Goal: Task Accomplishment & Management: Complete application form

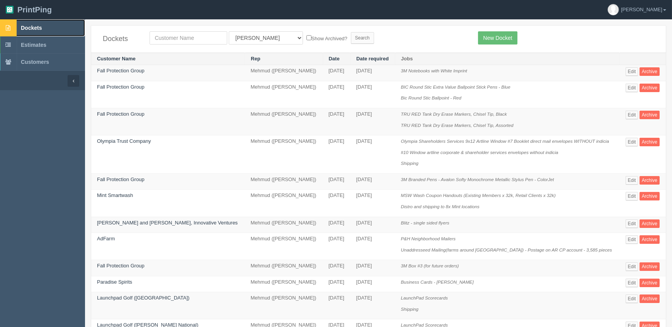
click at [51, 28] on link "Dockets" at bounding box center [42, 27] width 85 height 17
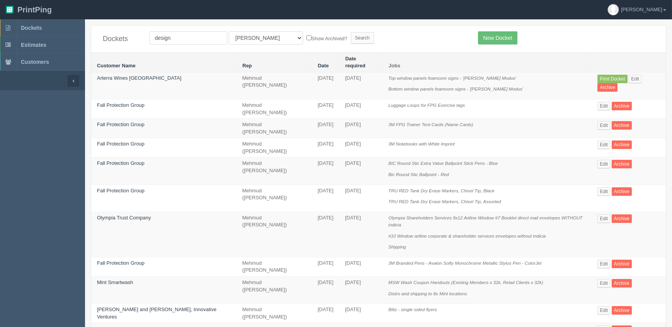
type input "design"
click at [351, 32] on input "Search" at bounding box center [362, 38] width 23 height 12
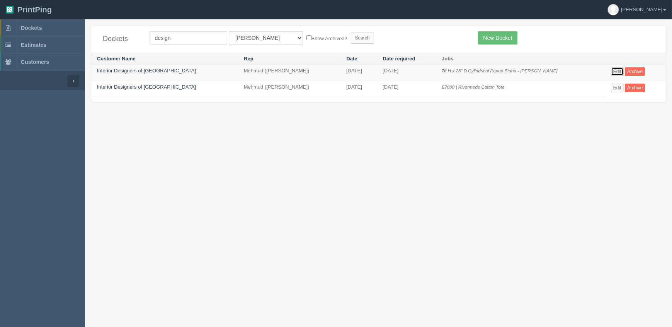
click at [611, 71] on link "Edit" at bounding box center [617, 71] width 13 height 9
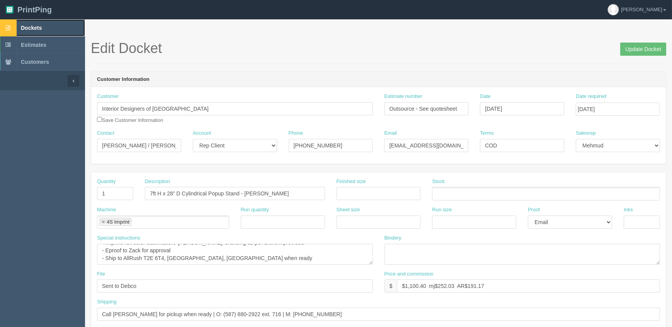
click at [55, 32] on link "Dockets" at bounding box center [42, 27] width 85 height 17
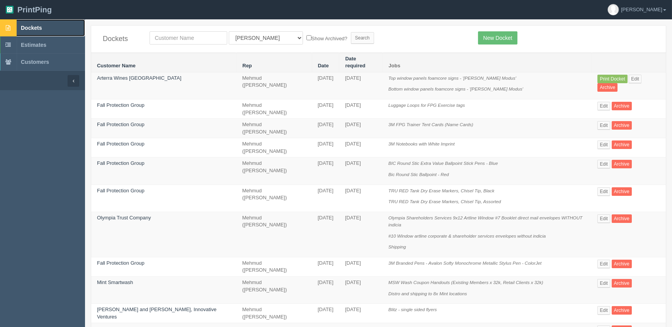
click at [36, 23] on link "Dockets" at bounding box center [42, 27] width 85 height 17
click at [205, 39] on input "text" at bounding box center [189, 37] width 78 height 13
type input "cath"
click at [351, 32] on input "Search" at bounding box center [362, 38] width 23 height 12
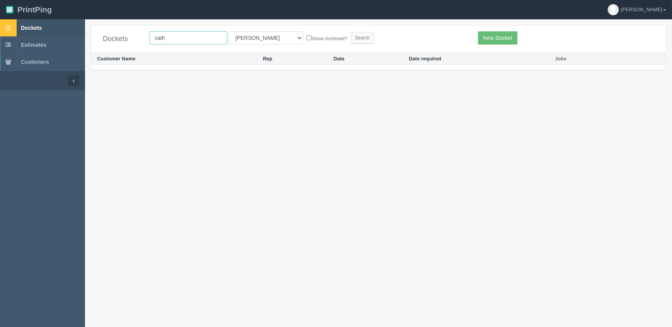
drag, startPoint x: 188, startPoint y: 39, endPoint x: 17, endPoint y: 31, distance: 171.3
click at [17, 31] on section "Dockets Estimates Customers" at bounding box center [336, 182] width 672 height 327
click at [502, 36] on link "New Docket" at bounding box center [497, 37] width 39 height 13
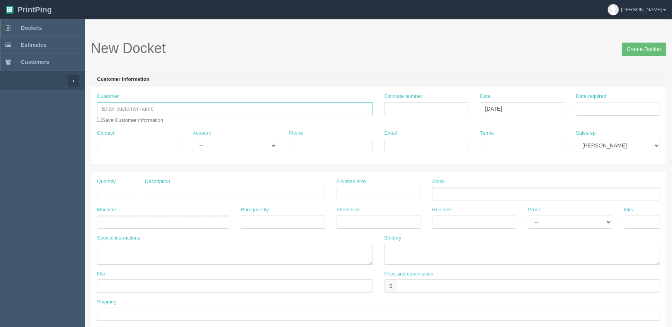
click at [138, 111] on input "text" at bounding box center [235, 108] width 276 height 13
paste input "Libin Cardiovascular Institute - U of C"
type input "Libin Cardiovascular Institute - U of C"
click at [157, 145] on input "Contact" at bounding box center [139, 145] width 84 height 13
paste input "Samantha Morahan"
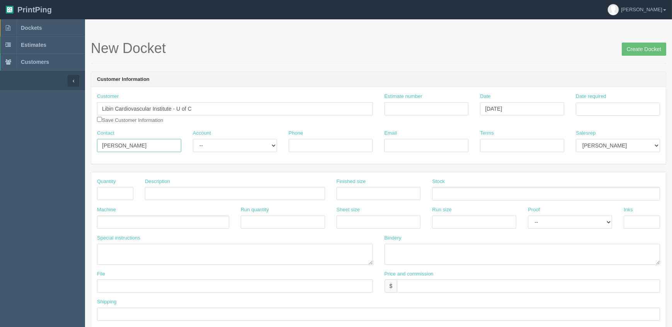
type input "Samantha Morahan"
click at [452, 142] on input "Email" at bounding box center [426, 145] width 84 height 13
paste input "samantha.morahan@ucalgary.ca"
type input "samantha.morahan@ucalgary.ca"
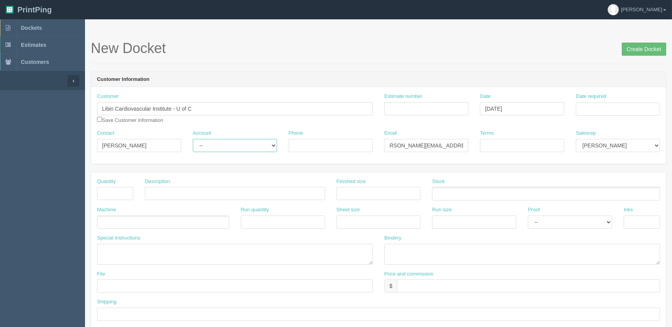
drag, startPoint x: 261, startPoint y: 147, endPoint x: 257, endPoint y: 149, distance: 4.0
click at [261, 147] on select "-- Existing Client Allrush Client Rep Client" at bounding box center [235, 145] width 84 height 13
select select "Allrush Client"
click at [193, 139] on select "-- Existing Client Allrush Client Rep Client" at bounding box center [235, 145] width 84 height 13
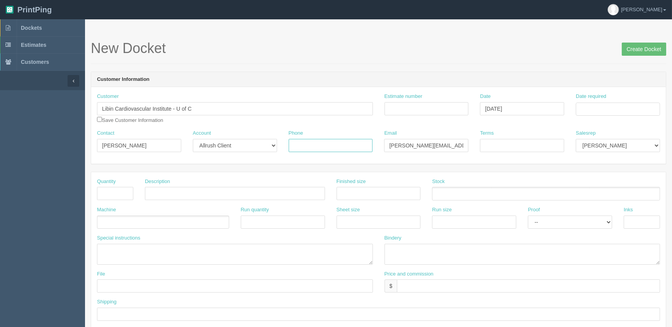
click at [301, 142] on input "Phone" at bounding box center [331, 145] width 84 height 13
type input "403-671-1326"
click at [588, 145] on select "Mark Mikayla Aly Mehmud Stacy Rebecca Matthew Viki Phil Greg Jim Sam Brandon Za…" at bounding box center [618, 145] width 84 height 13
select select "8"
click at [576, 139] on select "Mark Mikayla Aly Mehmud Stacy Rebecca Matthew Viki Phil Greg Jim Sam Brandon Za…" at bounding box center [618, 145] width 84 height 13
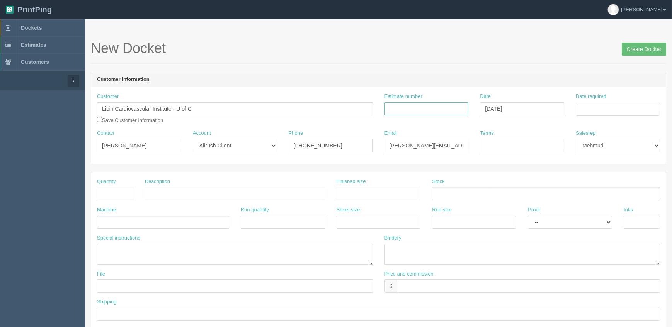
click at [442, 110] on input "Estimate number" at bounding box center [426, 108] width 84 height 13
type input "Outsource - See quote"
click at [589, 111] on input "Date required" at bounding box center [618, 108] width 84 height 13
click at [602, 160] on td "9" at bounding box center [604, 160] width 10 height 11
click at [636, 181] on td "26" at bounding box center [634, 182] width 9 height 11
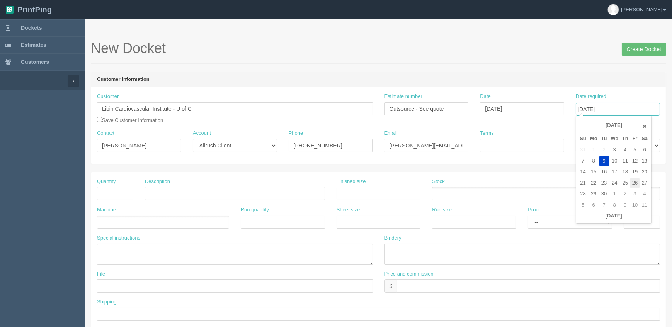
type input "[DATE]"
click at [564, 71] on div "Customer Information Customer Libin Cardiovascular Institute - U of C Save Cust…" at bounding box center [378, 117] width 575 height 92
click at [543, 142] on input "Terms" at bounding box center [522, 145] width 84 height 13
type input "COD"
click at [227, 189] on input "text" at bounding box center [235, 193] width 180 height 13
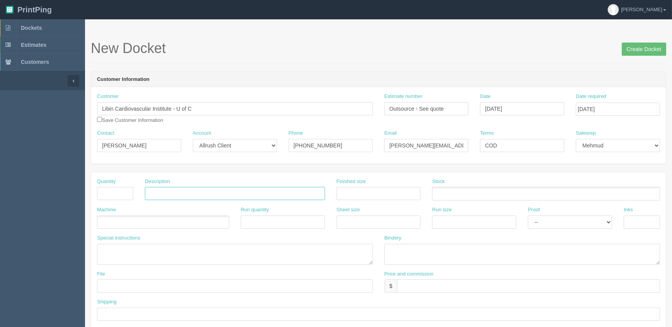
paste input "Sharpie® S-Gel Metal Pen – Gunmetal Barrel (#101318-001, Black Ink)"
type input "Sharpie® S-Gel Metal Pen – Gunmetal Barrel (#101318-001, Black Ink)"
click at [106, 193] on input "text" at bounding box center [115, 193] width 36 height 13
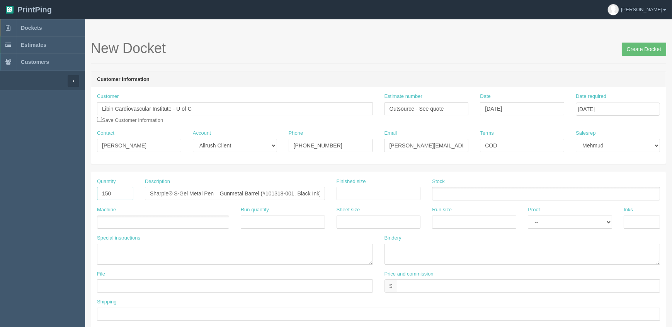
type input "150"
click at [157, 190] on input "Sharpie® S-Gel Metal Pen – Gunmetal Barrel (#101318-001, Black Ink)" at bounding box center [235, 193] width 180 height 13
click at [145, 221] on ul at bounding box center [163, 222] width 132 height 14
type input "Gemline"
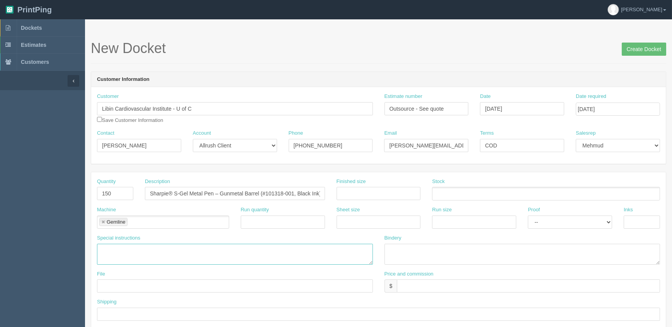
click at [142, 253] on textarea at bounding box center [235, 253] width 276 height 21
paste textarea "Sharpie® S-Gel Metal Pen – Gunmetal Barrel (#101318-001, Black Ink)"
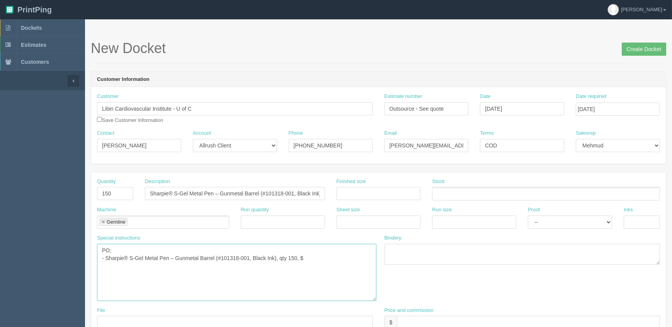
drag, startPoint x: 369, startPoint y: 260, endPoint x: 365, endPoint y: 289, distance: 28.6
click at [371, 294] on textarea "PO; - Sharpie® S-Gel Metal Pen – Gunmetal Barrel (#101318-001, Black Ink), qty …" at bounding box center [236, 271] width 279 height 57
click at [321, 257] on textarea "PO; - Sharpie® S-Gel Metal Pen – Gunmetal Barrel (#101318-001, Black Ink), qty …" at bounding box center [235, 270] width 277 height 54
drag, startPoint x: 308, startPoint y: 258, endPoint x: 456, endPoint y: 277, distance: 149.6
click at [308, 258] on textarea "PO; - Sharpie® S-Gel Metal Pen – Gunmetal Barrel (#101318-001, Black Ink), qty …" at bounding box center [235, 270] width 277 height 54
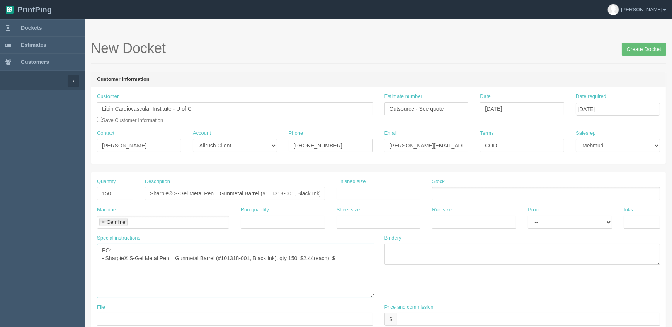
click at [339, 256] on textarea "PO; - Sharpie® S-Gel Metal Pen – Gunmetal Barrel (#101318-001, Black Ink), qty …" at bounding box center [235, 270] width 277 height 54
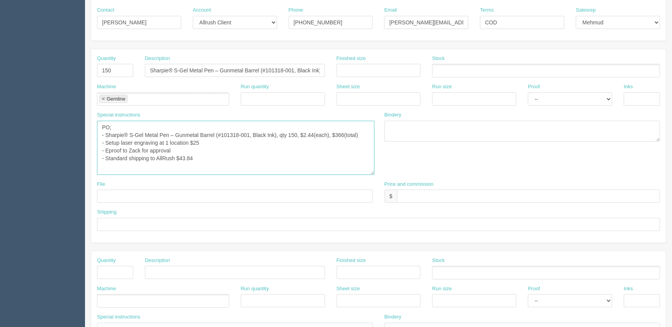
scroll to position [140, 0]
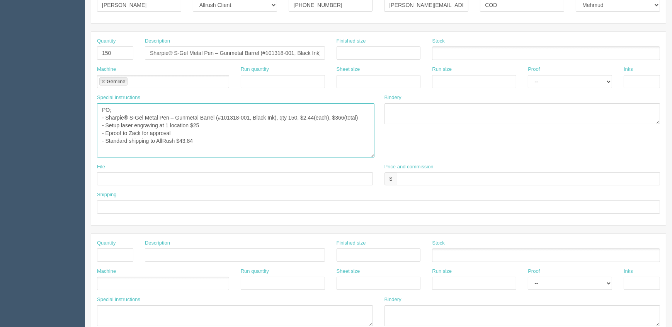
click at [138, 121] on textarea "PO; - Sharpie® S-Gel Metal Pen – Gunmetal Barrel (#101318-001, Black Ink), qty …" at bounding box center [235, 130] width 277 height 54
click at [210, 124] on textarea "PO; - Sharpie® S-Gel Metal Pen – Gunmetal Barrel (#101318-001, Black Ink), qty …" at bounding box center [235, 130] width 277 height 54
click at [284, 122] on textarea "PO; - Sharpie® S-Gel Metal Pen – Gunmetal Barrel (#101318-001, Black Ink), qty …" at bounding box center [235, 130] width 277 height 54
click at [211, 134] on textarea "PO; - Sharpie® S-Gel Metal Pen – Gunmetal Barrel (#101318-001, Black Ink), qty …" at bounding box center [235, 130] width 277 height 54
click at [218, 140] on textarea "PO; - Sharpie® S-Gel Metal Pen – Gunmetal Barrel (#101318-001, Black Ink), qty …" at bounding box center [235, 130] width 277 height 54
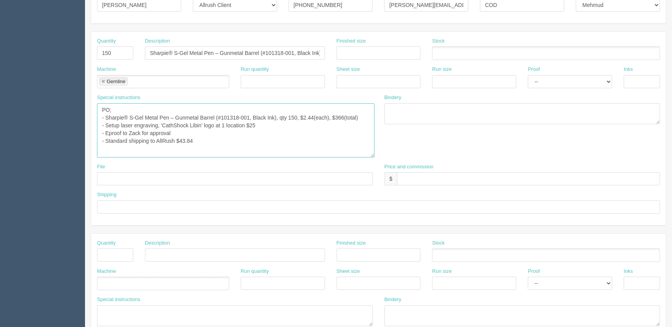
type textarea "PO; - Sharpie® S-Gel Metal Pen – Gunmetal Barrel (#101318-001, Black Ink), qty …"
click at [451, 179] on input "text" at bounding box center [528, 178] width 263 height 13
click at [465, 177] on input "$750 mj$ AR$" at bounding box center [528, 178] width 263 height 13
type input "$750 mj$66.87 AR$200.68"
drag, startPoint x: 120, startPoint y: 203, endPoint x: 127, endPoint y: 204, distance: 7.4
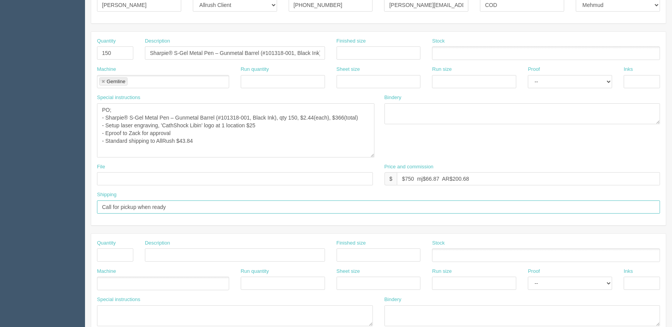
click at [121, 203] on input "Call for pickup when ready" at bounding box center [378, 206] width 563 height 13
paste input "5877770657"
type input "Call Megan 587-777-0657 for pickup when ready"
click at [138, 179] on input "text" at bounding box center [235, 178] width 276 height 13
type input "Send to Gemline"
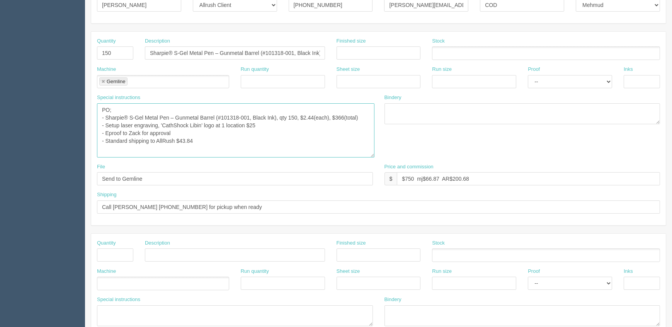
click at [213, 139] on textarea "PO; - Sharpie® S-Gel Metal Pen – Gunmetal Barrel (#101318-001, Black Ink), qty …" at bounding box center [235, 130] width 277 height 54
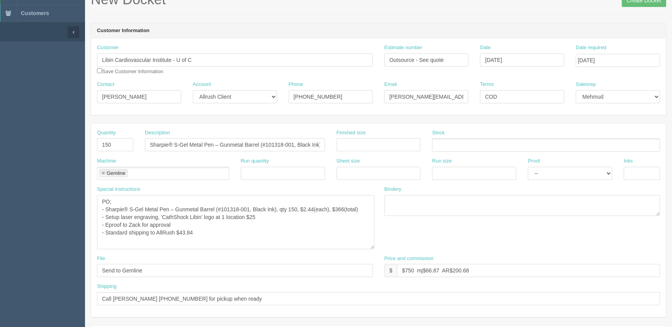
scroll to position [0, 0]
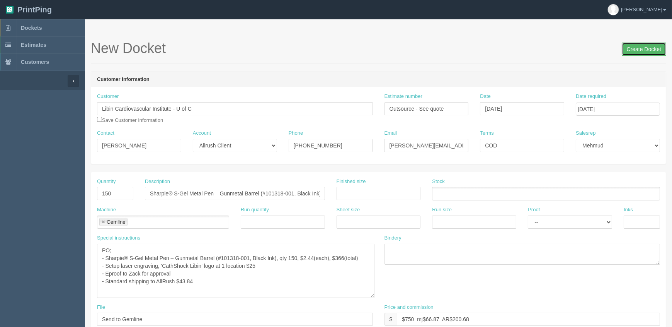
click at [636, 50] on input "Create Docket" at bounding box center [644, 49] width 44 height 13
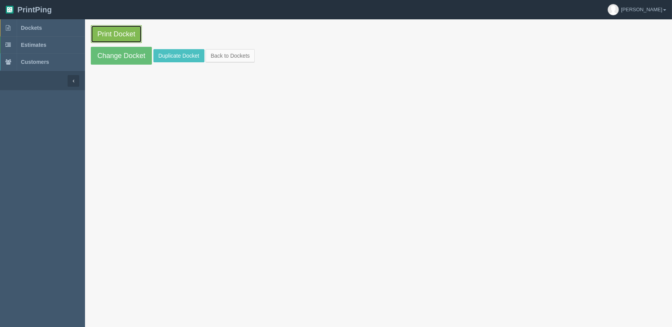
click at [124, 31] on link "Print Docket" at bounding box center [116, 34] width 51 height 18
click at [53, 27] on link "Dockets" at bounding box center [42, 27] width 85 height 17
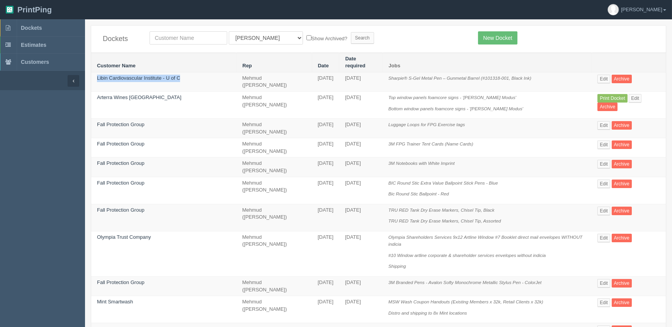
drag, startPoint x: 192, startPoint y: 69, endPoint x: 93, endPoint y: 71, distance: 99.0
click at [93, 72] on td "Libin Cardiovascular Institute - U of C" at bounding box center [163, 81] width 145 height 19
copy link "Libin Cardiovascular Institute - U of C"
click at [605, 75] on link "Edit" at bounding box center [603, 79] width 13 height 9
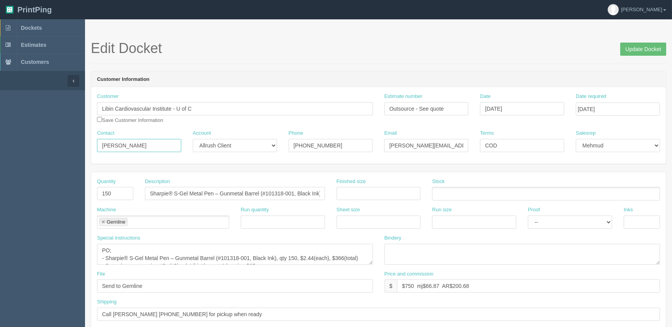
click at [167, 140] on input "Samantha Morahan" at bounding box center [139, 145] width 84 height 13
click at [340, 145] on input "403-671-1326" at bounding box center [331, 145] width 84 height 13
click at [413, 145] on input "samantha.morahan@ucalgary.ca" at bounding box center [426, 145] width 84 height 13
click at [32, 30] on span "Dockets" at bounding box center [31, 28] width 21 height 6
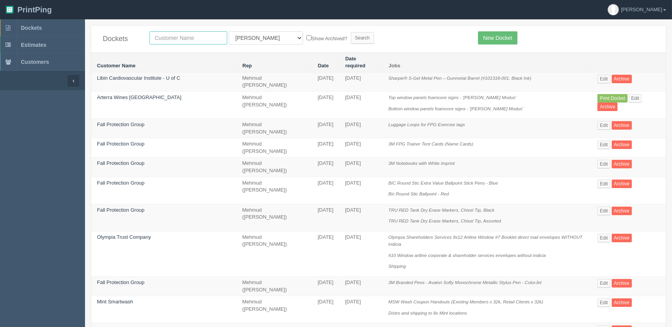
click at [192, 37] on input "text" at bounding box center [189, 37] width 78 height 13
type input "contin"
click at [351, 32] on input "Search" at bounding box center [362, 38] width 23 height 12
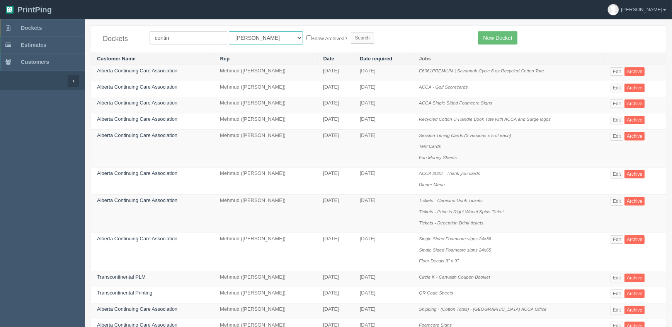
click at [239, 35] on select "All Users [PERSON_NAME] Test 1 [PERSON_NAME] [PERSON_NAME] [PERSON_NAME] France…" at bounding box center [266, 37] width 74 height 13
select select "8"
click at [229, 31] on select "All Users [PERSON_NAME] Test 1 [PERSON_NAME] [PERSON_NAME] [PERSON_NAME] France…" at bounding box center [266, 37] width 74 height 13
click at [351, 35] on input "Search" at bounding box center [362, 38] width 23 height 12
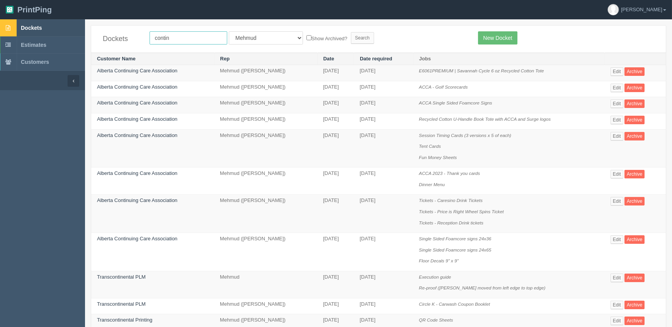
drag, startPoint x: 178, startPoint y: 38, endPoint x: 72, endPoint y: 29, distance: 105.8
click at [73, 29] on section "Dockets Estimates Customers" at bounding box center [336, 260] width 672 height 482
type input "acca"
click at [351, 32] on input "Search" at bounding box center [362, 38] width 23 height 12
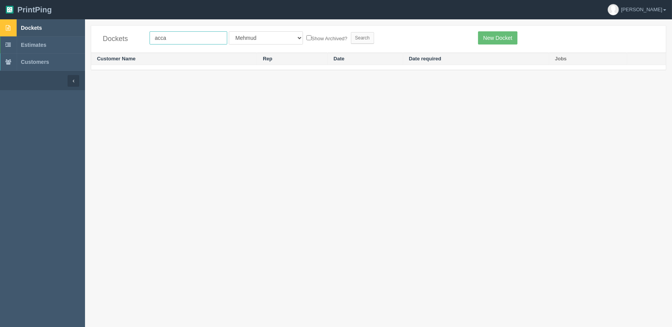
drag, startPoint x: 194, startPoint y: 32, endPoint x: 47, endPoint y: 32, distance: 146.8
click at [47, 32] on section "Dockets Estimates Customers" at bounding box center [336, 182] width 672 height 327
click at [46, 28] on link "Dockets" at bounding box center [42, 27] width 85 height 17
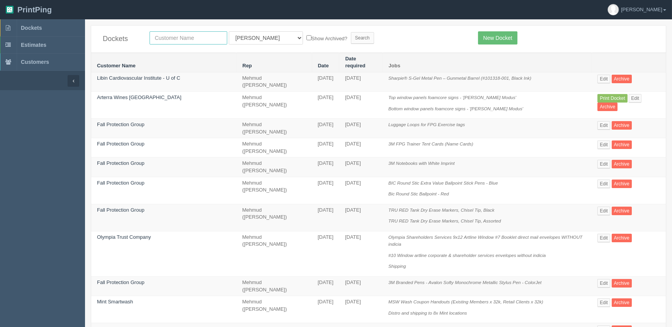
click at [191, 34] on input "text" at bounding box center [189, 37] width 78 height 13
type input "acca"
click at [351, 32] on input "Search" at bounding box center [362, 38] width 23 height 12
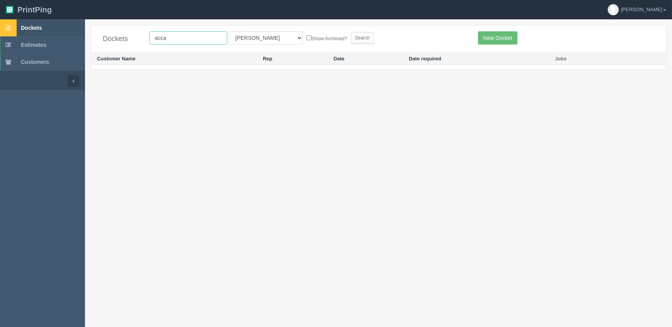
drag, startPoint x: 0, startPoint y: 0, endPoint x: 78, endPoint y: 30, distance: 83.2
click at [78, 30] on section "Dockets Estimates Customers" at bounding box center [336, 182] width 672 height 327
type input "continu"
click at [351, 32] on input "Search" at bounding box center [362, 38] width 23 height 12
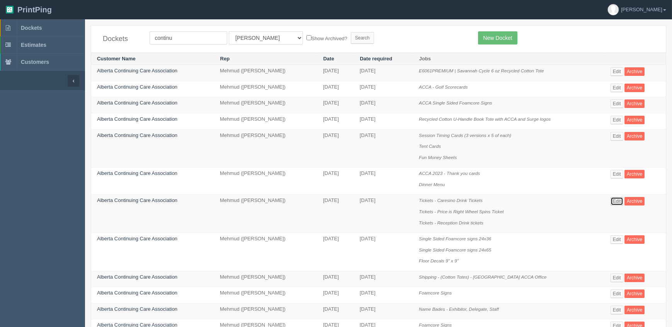
click at [619, 198] on link "Edit" at bounding box center [617, 201] width 13 height 9
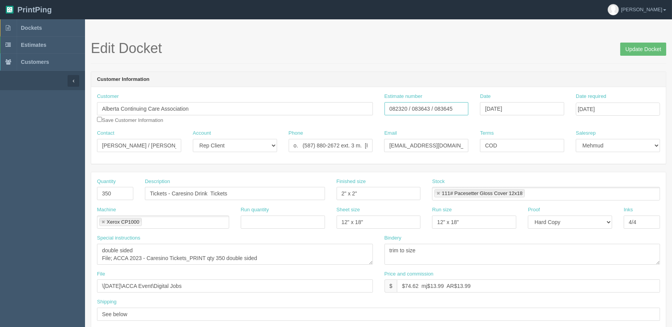
click at [391, 107] on input "082320 / 083643 / 083645" at bounding box center [426, 108] width 84 height 13
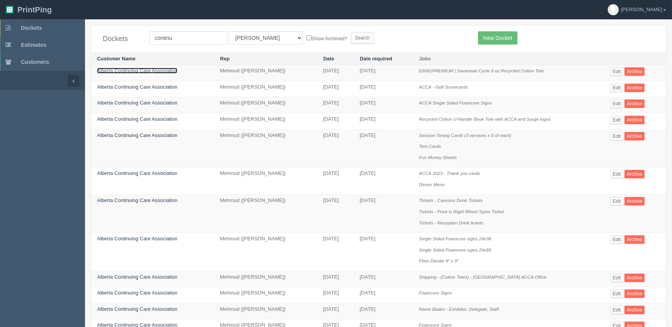
click at [138, 71] on link "Alberta Continuing Care Association" at bounding box center [137, 71] width 80 height 6
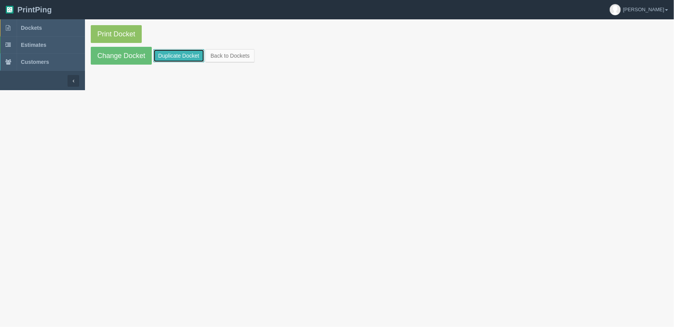
click at [166, 54] on link "Duplicate Docket" at bounding box center [178, 55] width 51 height 13
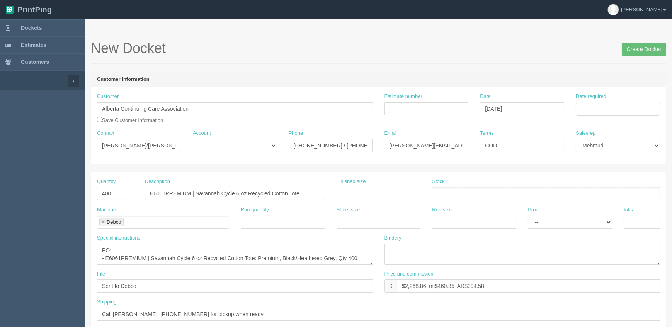
drag, startPoint x: 116, startPoint y: 193, endPoint x: -9, endPoint y: 192, distance: 124.4
type input "500"
drag, startPoint x: 150, startPoint y: 185, endPoint x: 7, endPoint y: 179, distance: 143.1
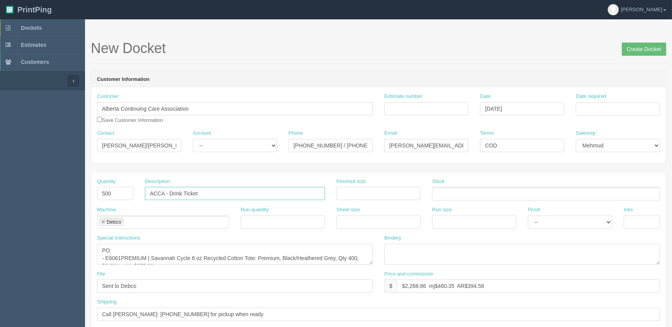
type input "ACCA - Drink Ticket"
type input "3.5" x 2""
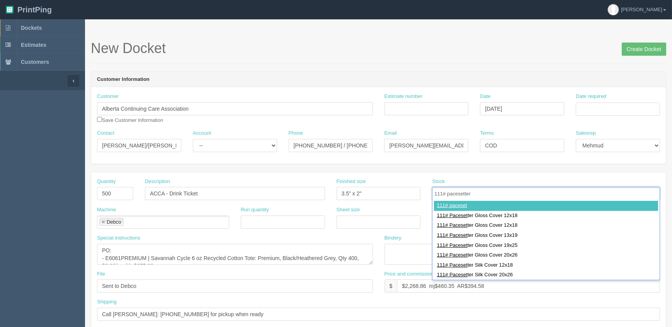
type input "111# pacesetter"
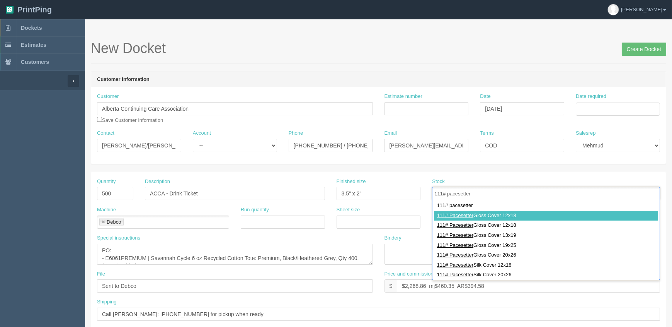
type input "111# Pacesetter Gloss Cover 12x18"
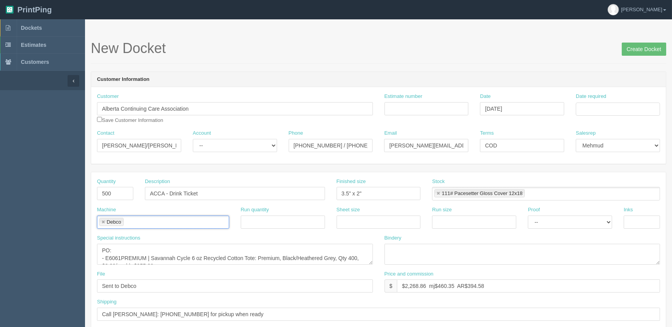
click at [104, 220] on link at bounding box center [103, 221] width 5 height 5
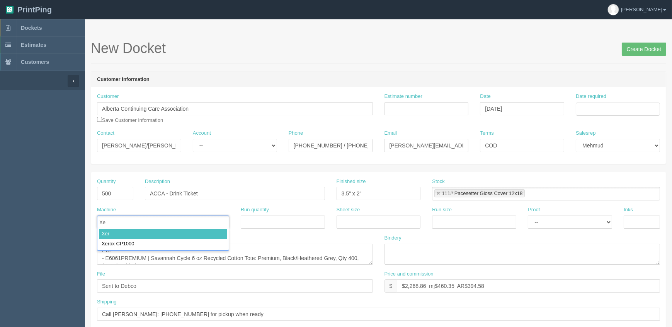
type input "Xer"
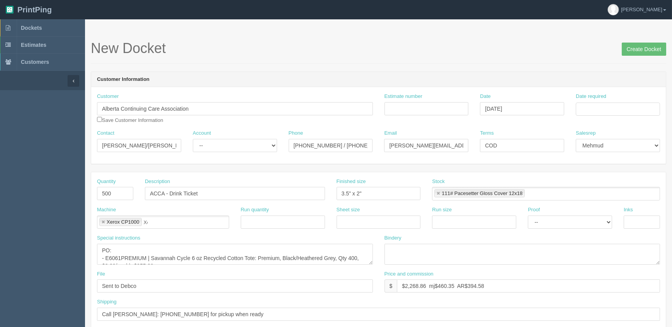
type input "Xerox CP1000"
type input "12" x 18""
select select "Hard Copy"
click at [528, 215] on select "-- Email Hard Copy" at bounding box center [570, 221] width 84 height 13
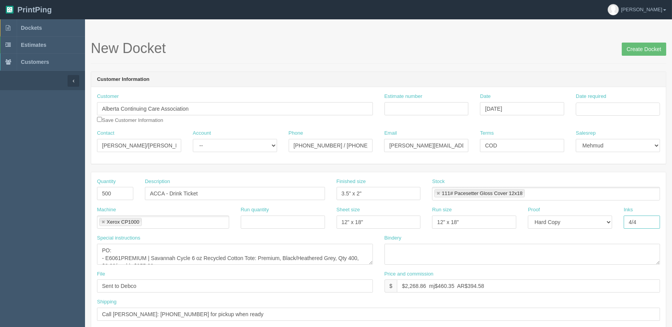
type input "4/4"
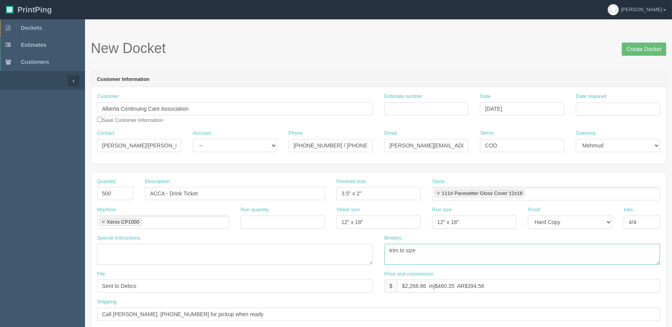
type textarea "trim to size"
paste input "082320"
drag, startPoint x: 209, startPoint y: 193, endPoint x: 112, endPoint y: 196, distance: 96.3
click at [114, 194] on div "Quantity 500 Description ACCA - Drink Ticket Finished size 3.5" x 2" Stock 111#…" at bounding box center [378, 192] width 575 height 28
click at [162, 283] on input "files@allrush.ca "" at bounding box center [235, 285] width 276 height 13
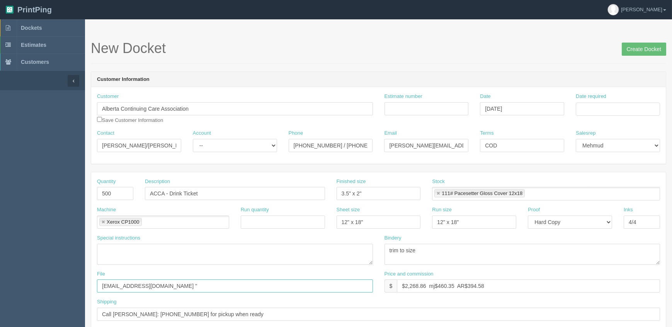
paste input "ACCA - Drink Ticket"
type input "files@allrush.ca "ACCA - Drink Ticket""
click at [434, 285] on input "$85" at bounding box center [528, 285] width 263 height 13
type input "$85.80 mj$ AR$"
click at [408, 107] on input "Estimate number" at bounding box center [426, 108] width 84 height 13
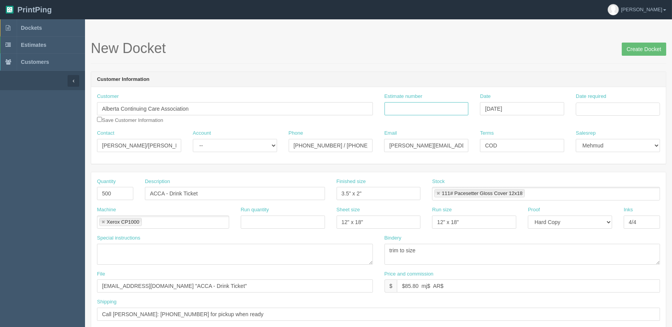
paste input "091708"
type input "091708"
click at [451, 284] on input "$85.80 mj$ AR$" at bounding box center [528, 285] width 263 height 13
click at [451, 283] on input "$85.80 mj$ AR$" at bounding box center [528, 285] width 263 height 13
type input "$85.80 mj$18.20 AR$15.60"
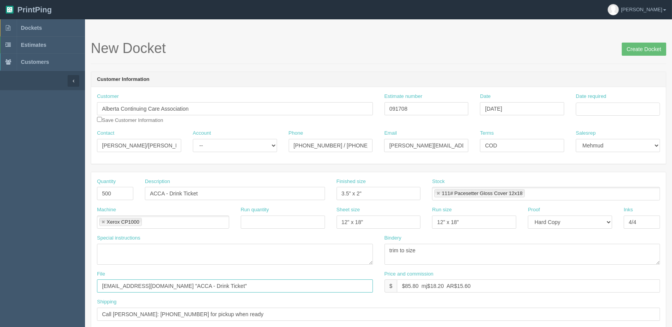
click at [200, 284] on input "files@allrush.ca "ACCA - Drink Ticket"" at bounding box center [235, 285] width 276 height 13
click at [608, 111] on input "Date required" at bounding box center [618, 108] width 84 height 13
click at [602, 163] on td "9" at bounding box center [604, 160] width 10 height 11
click at [592, 158] on td "8" at bounding box center [593, 160] width 11 height 11
type input "[DATE]"
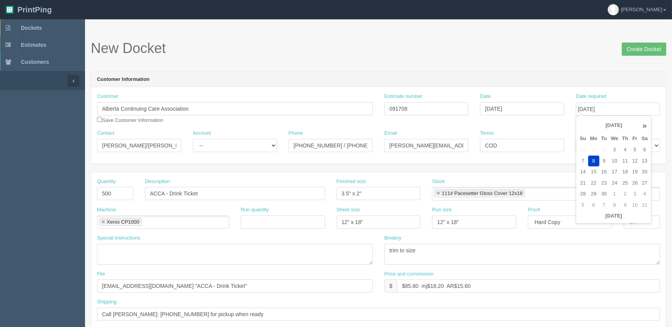
click at [507, 44] on h1 "New Docket Create Docket" at bounding box center [378, 48] width 575 height 15
click at [238, 147] on select "-- Existing Client Allrush Client Rep Client" at bounding box center [235, 145] width 84 height 13
select select "Rep Client"
click at [193, 139] on select "-- Existing Client Allrush Client Rep Client" at bounding box center [235, 145] width 84 height 13
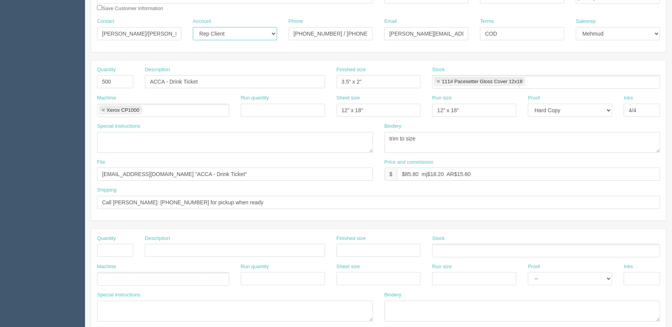
scroll to position [35, 0]
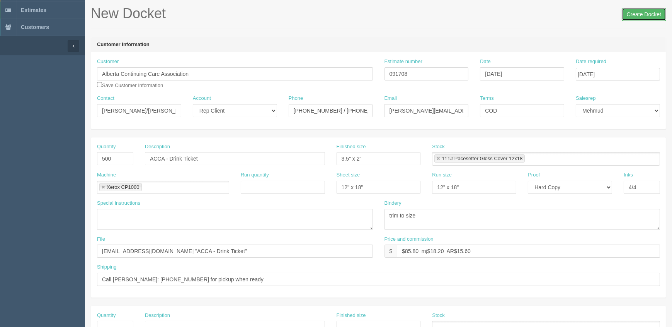
click at [652, 19] on input "Create Docket" at bounding box center [644, 14] width 44 height 13
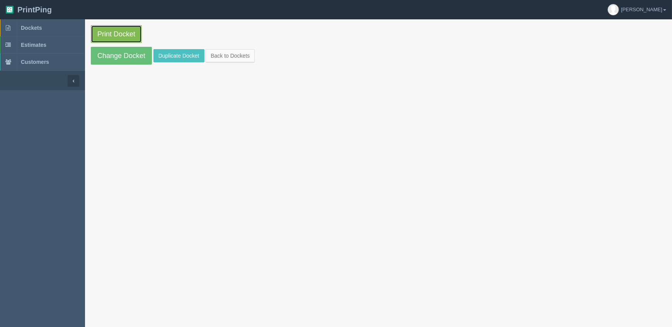
click at [107, 31] on link "Print Docket" at bounding box center [116, 34] width 51 height 18
click at [43, 27] on link "Dockets" at bounding box center [42, 27] width 85 height 17
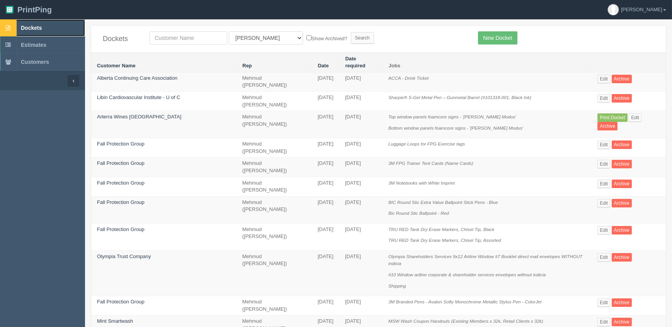
click at [54, 26] on link "Dockets" at bounding box center [42, 27] width 85 height 17
click at [63, 31] on link "Dockets" at bounding box center [42, 27] width 85 height 17
click at [176, 37] on input "text" at bounding box center [189, 37] width 78 height 13
type input "lovingly"
click at [351, 32] on input "Search" at bounding box center [362, 38] width 23 height 12
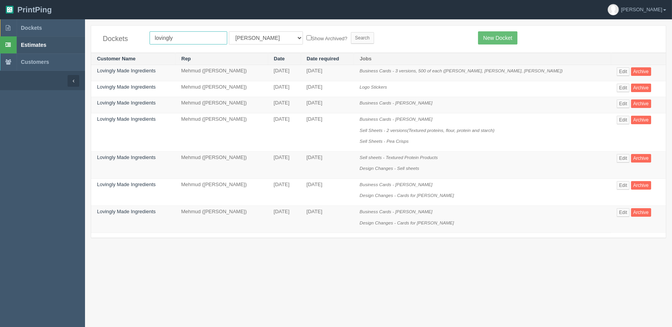
drag, startPoint x: 187, startPoint y: 40, endPoint x: 1, endPoint y: 41, distance: 186.6
click at [2, 42] on section "Dockets Estimates Customers" at bounding box center [336, 182] width 672 height 327
type input "plan a"
click at [351, 32] on input "Search" at bounding box center [362, 38] width 23 height 12
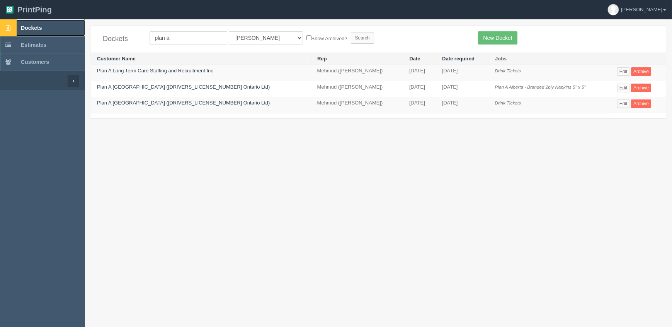
click at [43, 28] on link "Dockets" at bounding box center [42, 27] width 85 height 17
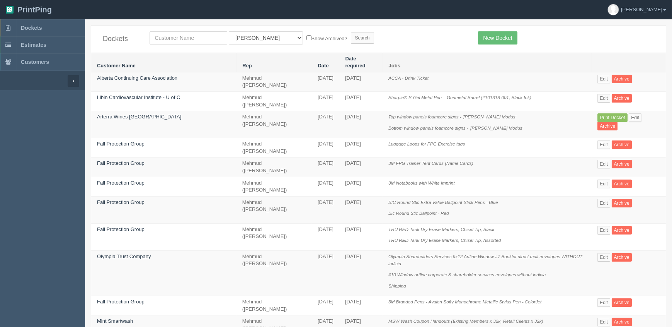
click at [312, 162] on td "[DATE]" at bounding box center [325, 166] width 27 height 19
click at [46, 22] on link "Dockets" at bounding box center [42, 27] width 85 height 17
click at [193, 39] on input "text" at bounding box center [189, 37] width 78 height 13
type input "lovingly made"
click at [351, 32] on input "Search" at bounding box center [362, 38] width 23 height 12
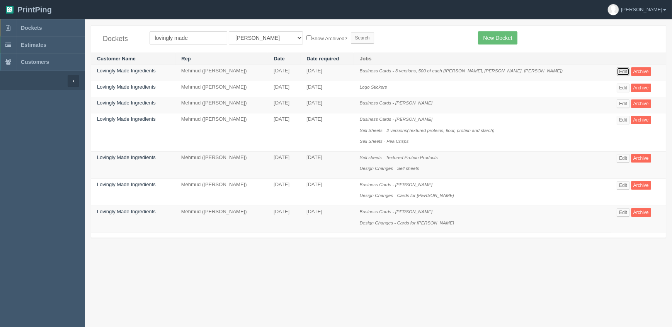
click at [623, 70] on link "Edit" at bounding box center [623, 71] width 13 height 9
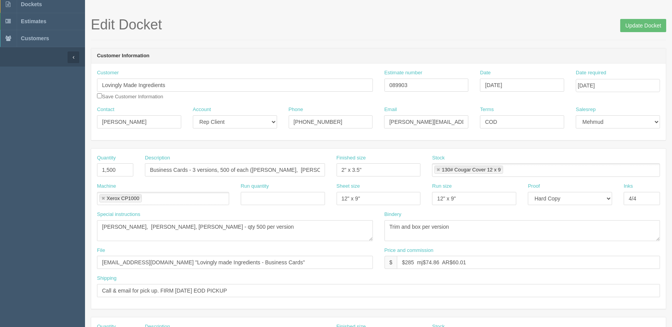
scroll to position [35, 0]
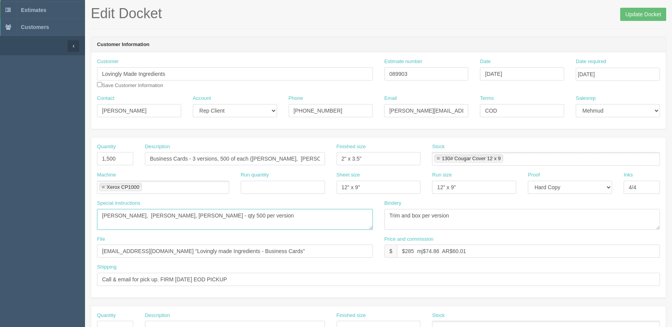
click at [273, 216] on textarea "[PERSON_NAME], [PERSON_NAME], [PERSON_NAME] - qty 500 per version" at bounding box center [235, 219] width 276 height 21
drag, startPoint x: 291, startPoint y: 66, endPoint x: 239, endPoint y: 75, distance: 52.5
click at [242, 74] on div "Customer Lovingly Made Ingredients Save Customer Information Estimate number 08…" at bounding box center [378, 76] width 575 height 37
click at [503, 245] on input "$285 mj$74.86 AR$60.01" at bounding box center [528, 250] width 263 height 13
click at [438, 157] on link at bounding box center [438, 158] width 5 height 5
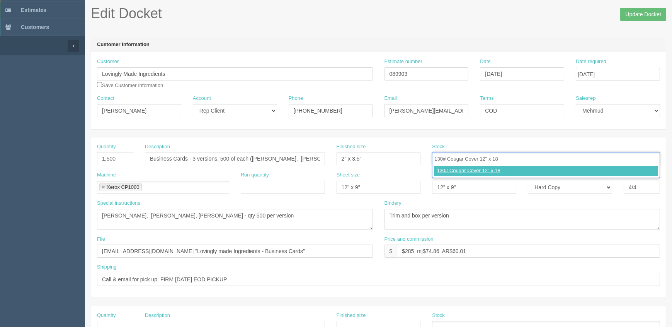
type input "130# Cougar Cover 12" x 18""
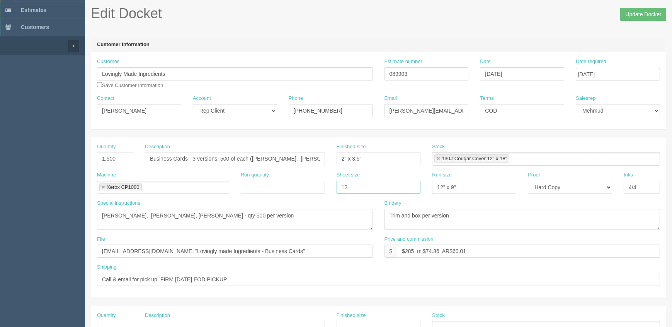
type input "12" x 18""
paste input "18"
type input "12" x 18""
click at [137, 219] on textarea "[PERSON_NAME], [PERSON_NAME], [PERSON_NAME] - qty 500 per version" at bounding box center [235, 219] width 276 height 21
type textarea "[PERSON_NAME], [PERSON_NAME] - qty 500 per version"
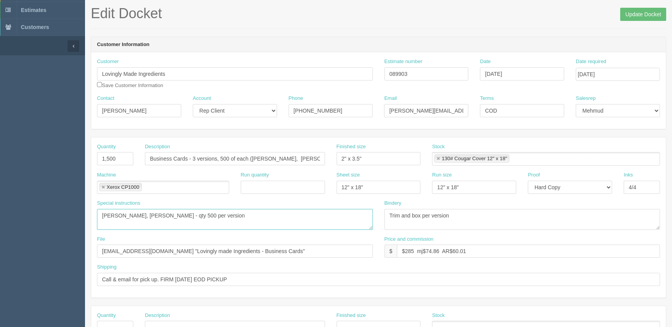
drag, startPoint x: 165, startPoint y: 214, endPoint x: -29, endPoint y: 215, distance: 194.0
click at [0, 215] on html "PrintPing Zack Edit account ( [PERSON_NAME][EMAIL_ADDRESS][DOMAIN_NAME] ) Logou…" at bounding box center [336, 316] width 672 height 702
drag, startPoint x: 253, startPoint y: 158, endPoint x: 261, endPoint y: 167, distance: 12.3
click at [252, 158] on input "Business Cards - 3 versions, 500 of each ([PERSON_NAME], [PERSON_NAME], [PERSON…" at bounding box center [235, 158] width 180 height 13
type input "Business Cards - 2 versions, 500 of each ([PERSON_NAME], [PERSON_NAME])"
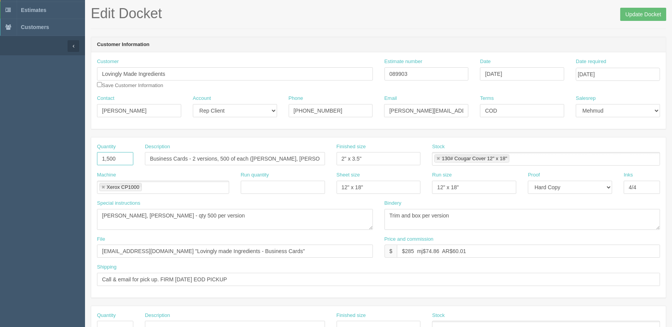
drag, startPoint x: 116, startPoint y: 157, endPoint x: 26, endPoint y: 153, distance: 90.5
click at [26, 153] on section "Dockets Estimates Customers" at bounding box center [336, 326] width 672 height 682
type input "1,000"
click at [289, 219] on textarea "[PERSON_NAME], [PERSON_NAME], [PERSON_NAME] - qty 500 per version" at bounding box center [235, 219] width 276 height 21
click at [272, 252] on input "[EMAIL_ADDRESS][DOMAIN_NAME] "Lovingly made Ingredients - Business Cards"" at bounding box center [235, 250] width 276 height 13
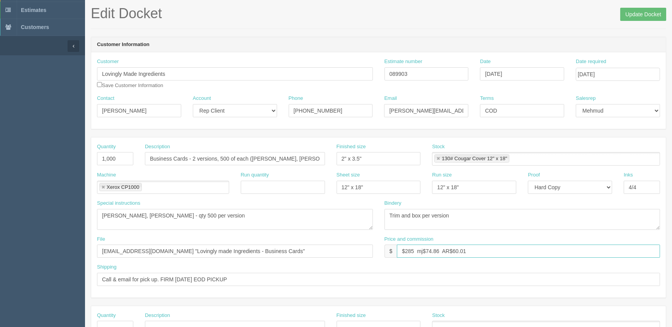
drag, startPoint x: 406, startPoint y: 247, endPoint x: 674, endPoint y: 167, distance: 280.0
click at [672, 167] on html "PrintPing Zack Edit account ( [PERSON_NAME][EMAIL_ADDRESS][DOMAIN_NAME] ) Logou…" at bounding box center [336, 316] width 672 height 702
click at [443, 248] on input "$190 mj$ AR$" at bounding box center [528, 250] width 263 height 13
drag, startPoint x: 427, startPoint y: 250, endPoint x: 476, endPoint y: 291, distance: 64.0
click at [427, 250] on input "$190 mj$ AR$52.85" at bounding box center [528, 250] width 263 height 13
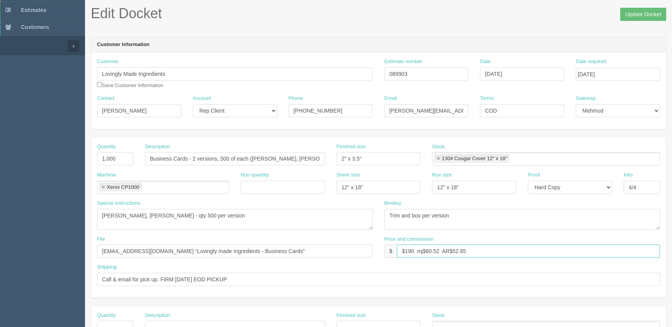
type input "$190 mj$60.52 AR$52.85"
drag, startPoint x: 427, startPoint y: 71, endPoint x: 102, endPoint y: 50, distance: 324.9
click at [102, 50] on div "Customer Information Customer Lovingly Made Ingredients Save Customer Informati…" at bounding box center [378, 83] width 575 height 92
type input "092346"
drag, startPoint x: 352, startPoint y: 63, endPoint x: 255, endPoint y: 58, distance: 97.5
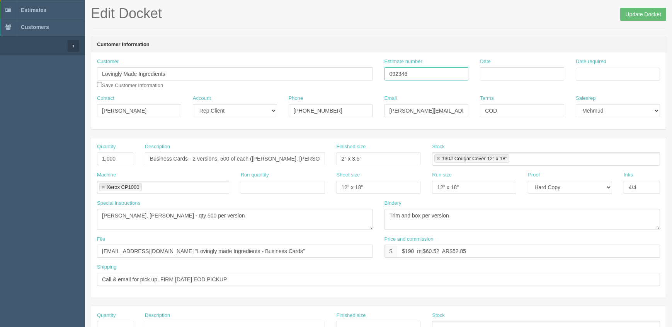
click at [255, 58] on div "Customer Lovingly Made Ingredients Save Customer Information Estimate number 09…" at bounding box center [378, 76] width 575 height 37
click at [507, 70] on input "Date" at bounding box center [522, 73] width 84 height 13
drag, startPoint x: 477, startPoint y: 249, endPoint x: 265, endPoint y: 243, distance: 211.8
click at [265, 243] on div "File files@allrush.ca "Lovingly made Ingredients - Business Cards" Price and co…" at bounding box center [378, 249] width 575 height 28
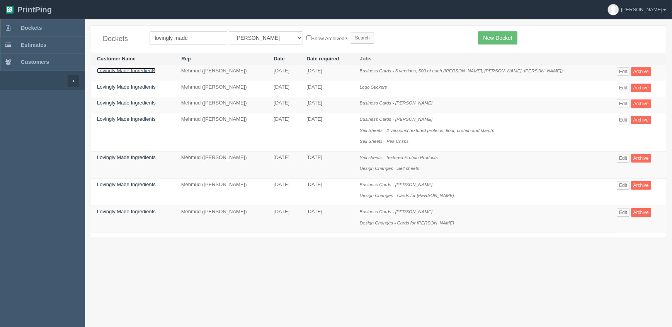
click at [138, 69] on link "Lovingly Made Ingredients" at bounding box center [126, 71] width 59 height 6
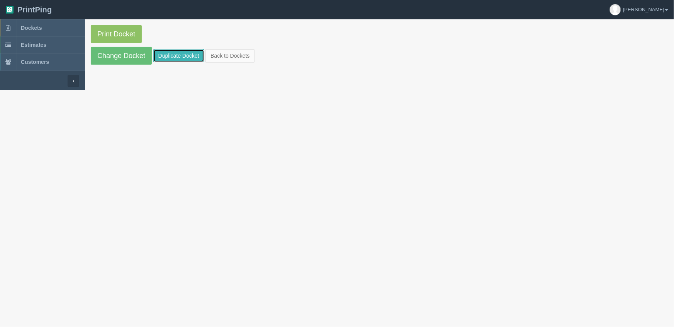
click at [194, 52] on link "Duplicate Docket" at bounding box center [178, 55] width 51 height 13
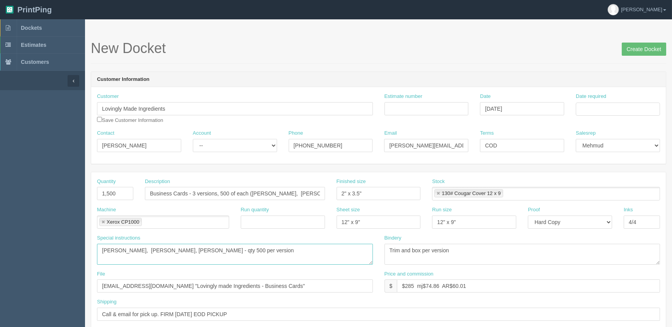
drag, startPoint x: 147, startPoint y: 237, endPoint x: 13, endPoint y: 233, distance: 134.5
paste textarea "$190 mj$60.52 AR$52.85"
type textarea "Judy Day, Emily Benson, Daryl Legge - qty 500 per version"
drag, startPoint x: 491, startPoint y: 285, endPoint x: 166, endPoint y: 287, distance: 325.4
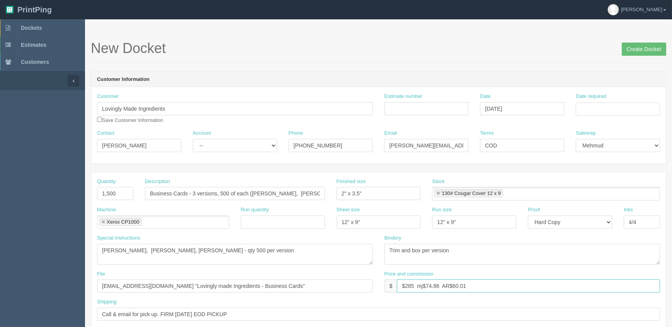
click at [166, 287] on div "File files@allrush.ca "Lovingly made Ingredients - Business Cards" Price and co…" at bounding box center [378, 284] width 575 height 28
paste input "190 mj$60.52 AR$52.85"
type input "$190 mj$60.52 AR$52.85"
drag, startPoint x: 120, startPoint y: 250, endPoint x: 64, endPoint y: 247, distance: 55.8
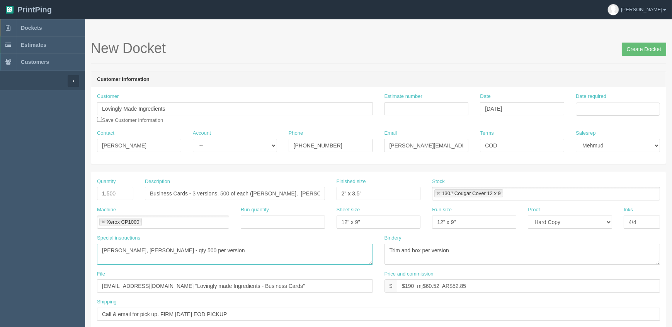
type textarea "Emily Benson, Daryl Legge - qty 500 per version"
drag, startPoint x: 272, startPoint y: 193, endPoint x: 253, endPoint y: 192, distance: 18.6
click at [253, 192] on input "Business Cards - 3 versions, 500 of each (Judy Day, Emily Benson, Daryl Legge)" at bounding box center [235, 193] width 180 height 13
click at [193, 193] on input "Business Cards - 3 versions, 500 of each (Emily Benson, Daryl Legge)" at bounding box center [235, 193] width 180 height 13
type input "Business Cards - 2 versions, 500 of each ([PERSON_NAME], [PERSON_NAME])"
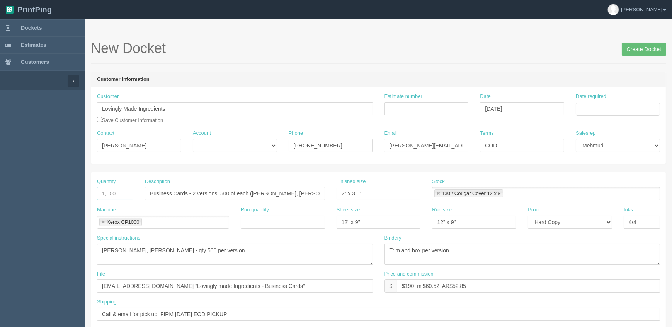
drag, startPoint x: 118, startPoint y: 190, endPoint x: -280, endPoint y: 208, distance: 398.5
type input "1,000"
drag, startPoint x: 236, startPoint y: 140, endPoint x: 236, endPoint y: 148, distance: 8.1
click at [236, 140] on select "-- Existing Client Allrush Client Rep Client" at bounding box center [235, 145] width 84 height 13
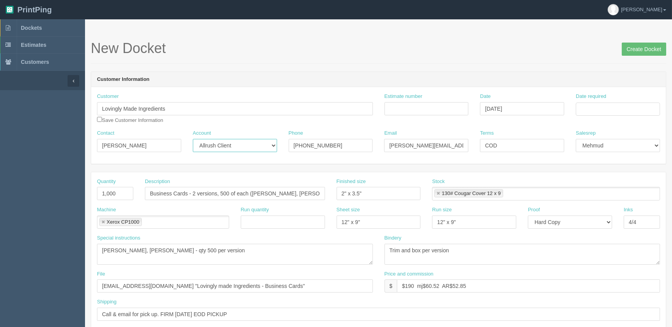
click at [193, 139] on select "-- Existing Client Allrush Client Rep Client" at bounding box center [235, 145] width 84 height 13
click at [245, 149] on select "-- Existing Client Allrush Client Rep Client" at bounding box center [235, 145] width 84 height 13
select select "Rep Client"
click at [193, 139] on select "-- Existing Client Allrush Client Rep Client" at bounding box center [235, 145] width 84 height 13
click at [410, 106] on input "Estimate number" at bounding box center [426, 108] width 84 height 13
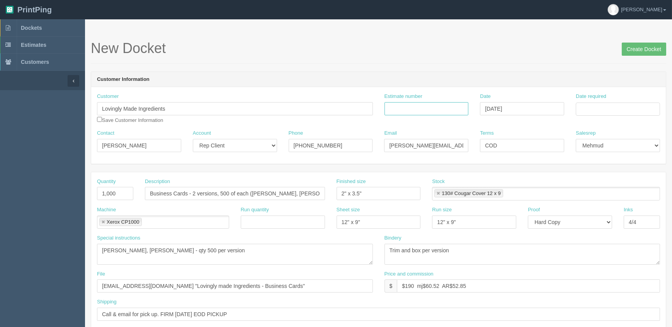
click at [418, 108] on input "Estimate number" at bounding box center [426, 108] width 84 height 13
type input "092346"
type input "September 8, 2025"
click at [635, 162] on td "12" at bounding box center [634, 160] width 9 height 11
click at [625, 160] on td "11" at bounding box center [625, 160] width 10 height 11
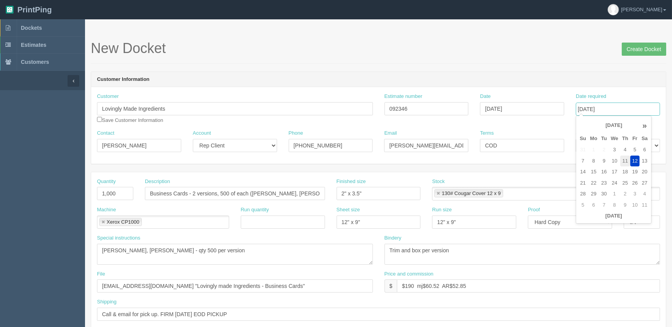
type input "[DATE]"
click at [551, 85] on header "Customer Information" at bounding box center [378, 79] width 575 height 15
click at [240, 242] on div "Special instructions Judy Day, Emily Benson, Daryl Legge - qty 500 per version" at bounding box center [235, 249] width 276 height 30
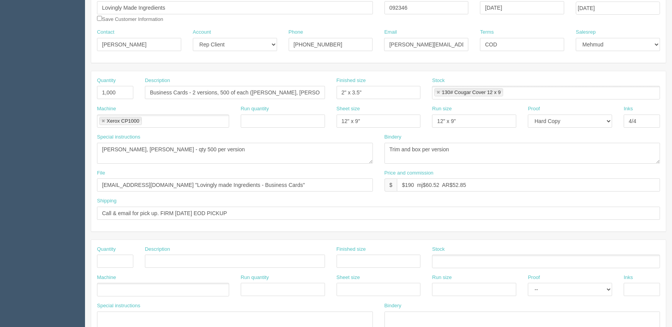
scroll to position [105, 0]
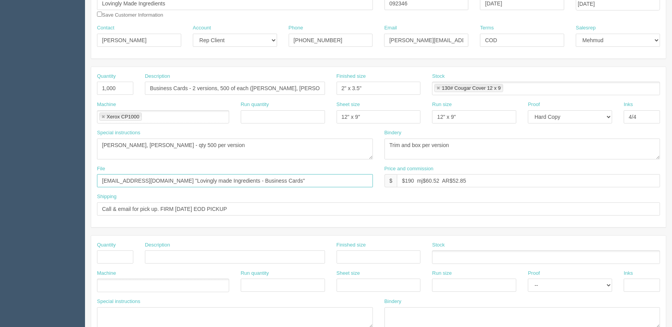
click at [270, 181] on input "[EMAIL_ADDRESS][DOMAIN_NAME] "Lovingly made Ingredients - Business Cards"" at bounding box center [235, 180] width 276 height 13
click at [300, 147] on textarea "Judy Day, Emily Benson, Daryl Legge - qty 500 per version" at bounding box center [235, 148] width 276 height 21
click at [293, 149] on textarea "Judy Day, Emily Benson, Daryl Legge - qty 500 per version" at bounding box center [235, 148] width 276 height 21
click at [489, 141] on textarea "Trim and box per version" at bounding box center [522, 148] width 276 height 21
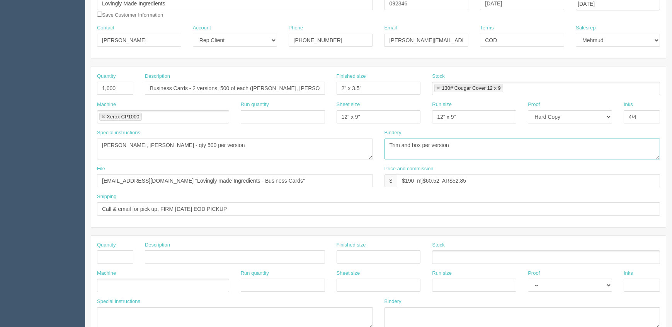
click at [486, 143] on textarea "Trim and box per version" at bounding box center [522, 148] width 276 height 21
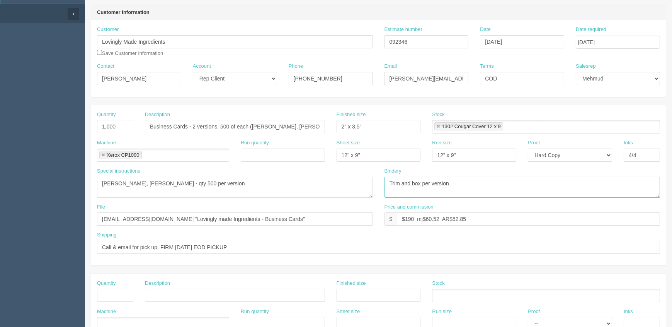
scroll to position [70, 0]
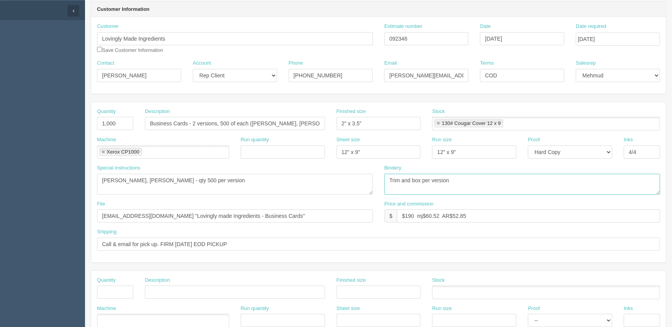
click at [437, 123] on link at bounding box center [438, 123] width 5 height 5
click at [453, 125] on ul at bounding box center [546, 124] width 228 height 14
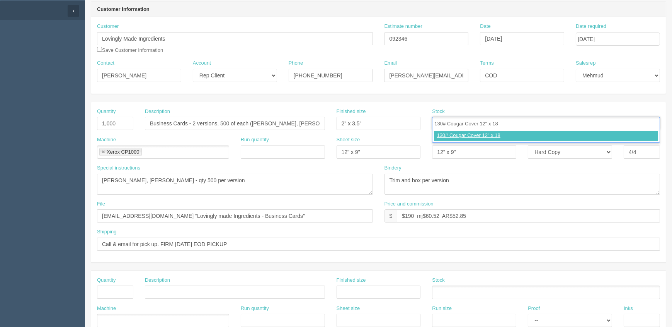
type input "130# Cougar Cover 12" x 18""
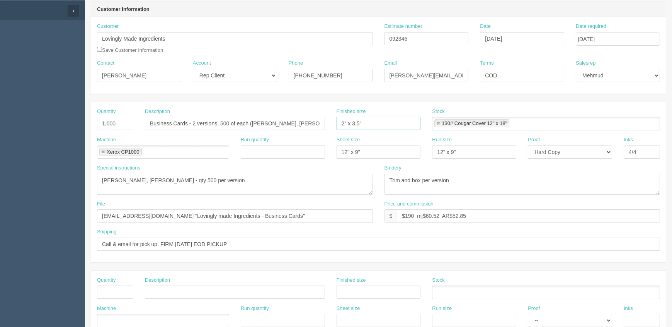
drag, startPoint x: 356, startPoint y: 122, endPoint x: 152, endPoint y: 117, distance: 203.7
click at [152, 117] on div "Quantity 1,000 Description Business Cards - 2 versions, 500 of each (Emily Bens…" at bounding box center [378, 122] width 575 height 28
type input "3.5" x 2""
click at [185, 122] on input "Business Cards - 2 versions, 500 of each (Emily Benson, Daryl Legge)" at bounding box center [235, 123] width 180 height 13
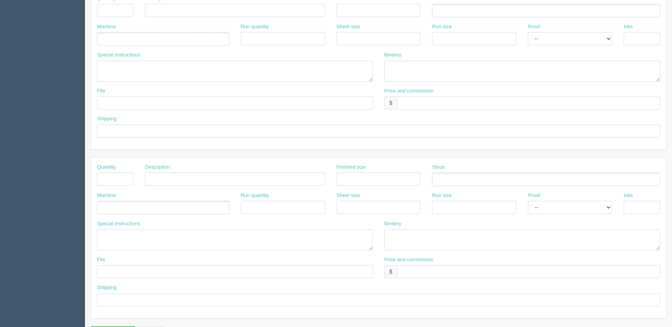
scroll to position [0, 0]
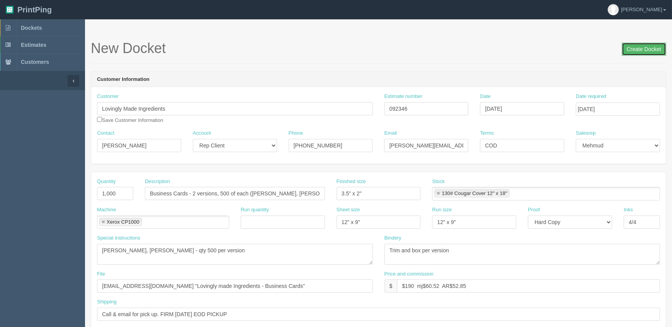
click at [634, 48] on input "Create Docket" at bounding box center [644, 49] width 44 height 13
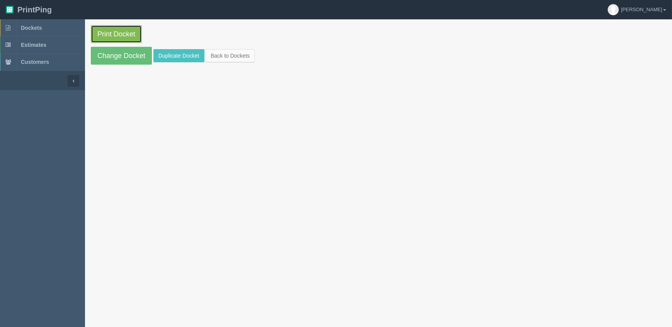
click at [129, 34] on link "Print Docket" at bounding box center [116, 34] width 51 height 18
click at [41, 30] on span "Dockets" at bounding box center [31, 28] width 21 height 6
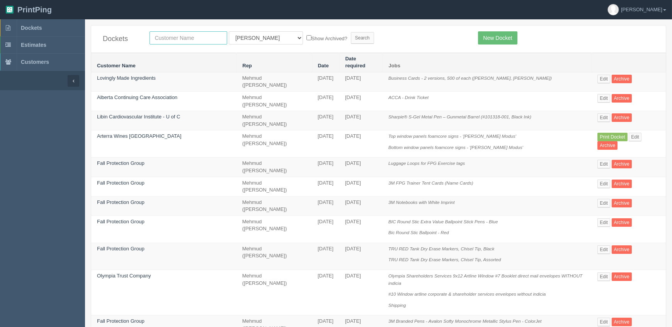
click at [204, 37] on input "text" at bounding box center [189, 37] width 78 height 13
type input "[PERSON_NAME]"
click at [351, 32] on input "Search" at bounding box center [362, 38] width 23 height 12
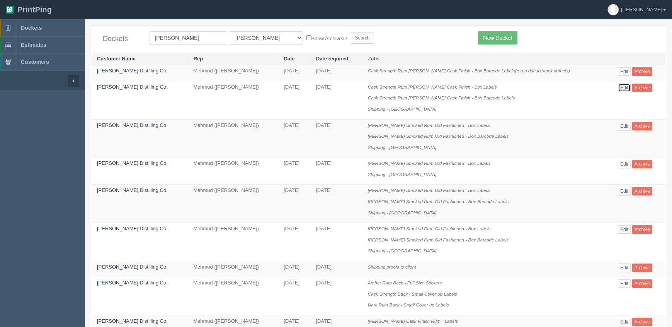
click at [624, 85] on link "Edit" at bounding box center [624, 87] width 13 height 9
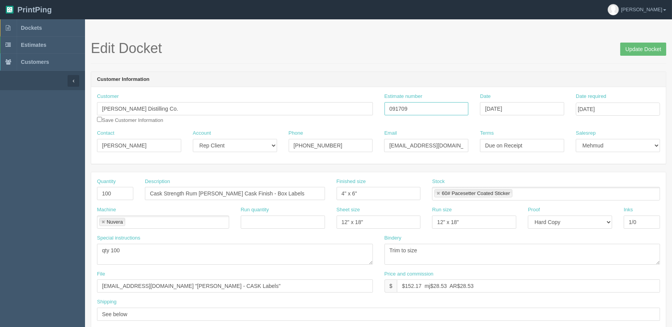
drag, startPoint x: 417, startPoint y: 108, endPoint x: 268, endPoint y: 114, distance: 149.7
click at [268, 114] on div "Customer [PERSON_NAME] Distilling Co. Save Customer Information Estimate number…" at bounding box center [378, 111] width 575 height 37
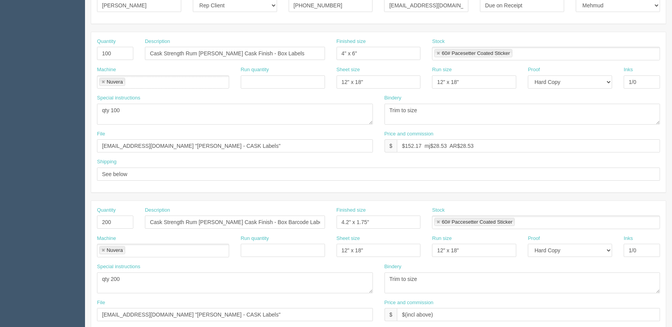
scroll to position [175, 0]
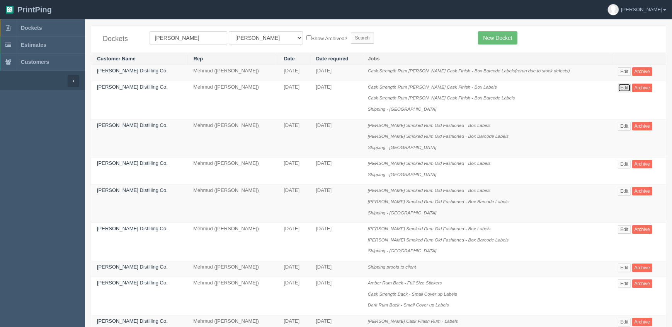
click at [620, 88] on link "Edit" at bounding box center [624, 87] width 13 height 9
click at [618, 122] on link "Edit" at bounding box center [624, 126] width 13 height 9
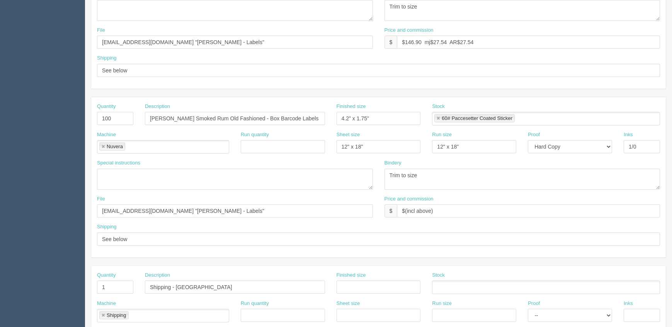
scroll to position [246, 0]
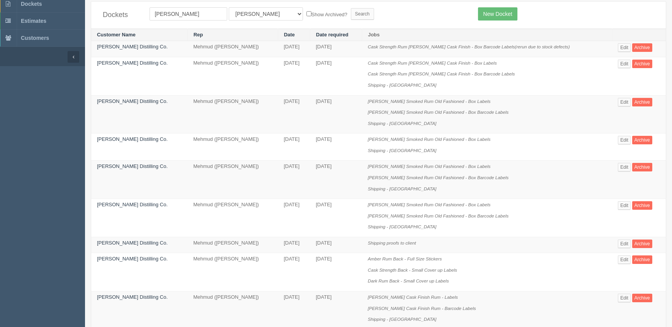
scroll to position [35, 0]
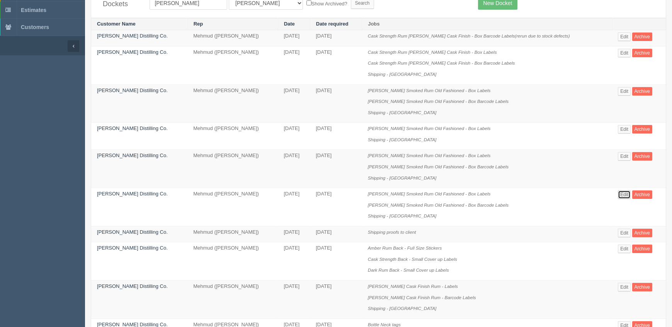
click at [622, 191] on link "Edit" at bounding box center [624, 194] width 13 height 9
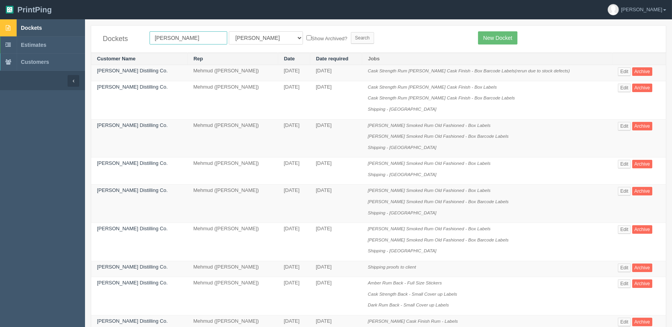
drag, startPoint x: 140, startPoint y: 31, endPoint x: 53, endPoint y: 32, distance: 87.0
type input "operation"
click at [351, 32] on input "Search" at bounding box center [362, 38] width 23 height 12
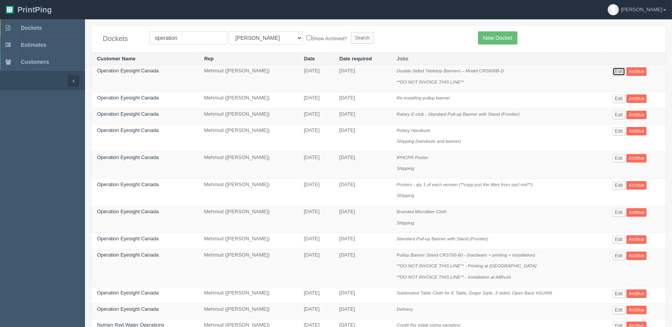
click at [622, 70] on link "Edit" at bounding box center [618, 71] width 13 height 9
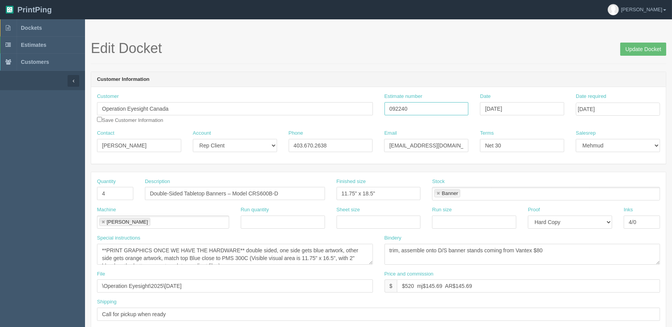
drag, startPoint x: 323, startPoint y: 107, endPoint x: 298, endPoint y: 109, distance: 24.8
click at [300, 108] on div "Customer Operation Eyesight Canada Save Customer Information Estimate number 09…" at bounding box center [378, 111] width 575 height 37
click at [40, 29] on span "Dockets" at bounding box center [31, 28] width 21 height 6
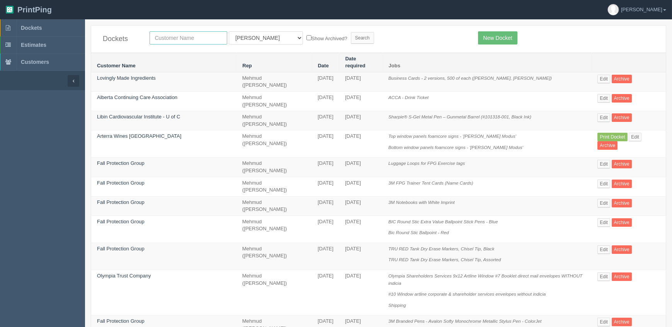
click at [180, 38] on input "text" at bounding box center [189, 37] width 78 height 13
type input "lovingly"
click at [351, 32] on input "Search" at bounding box center [362, 38] width 23 height 12
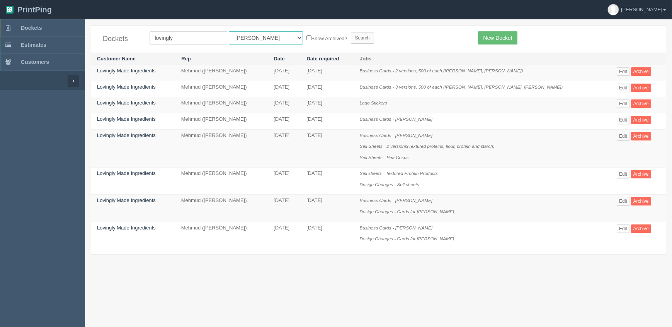
drag, startPoint x: 245, startPoint y: 39, endPoint x: 242, endPoint y: 43, distance: 5.7
click at [245, 39] on select "All Users [PERSON_NAME] Test 1 [PERSON_NAME] [PERSON_NAME] [PERSON_NAME] France…" at bounding box center [266, 37] width 74 height 13
select select "8"
click at [229, 31] on select "All Users [PERSON_NAME] Test 1 [PERSON_NAME] [PERSON_NAME] [PERSON_NAME] France…" at bounding box center [266, 37] width 74 height 13
click at [351, 42] on input "Search" at bounding box center [362, 38] width 23 height 12
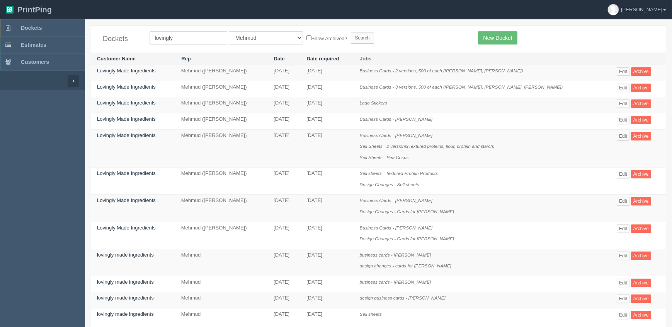
click at [366, 41] on form "lovingly All Users [PERSON_NAME] Test 1 [PERSON_NAME] [PERSON_NAME] [PERSON_NAM…" at bounding box center [308, 37] width 317 height 13
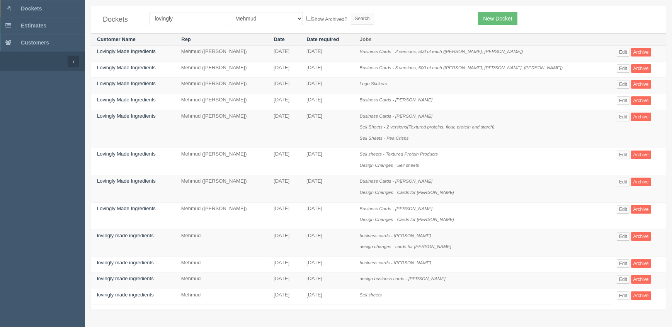
scroll to position [19, 0]
click at [619, 116] on link "Edit" at bounding box center [623, 116] width 13 height 9
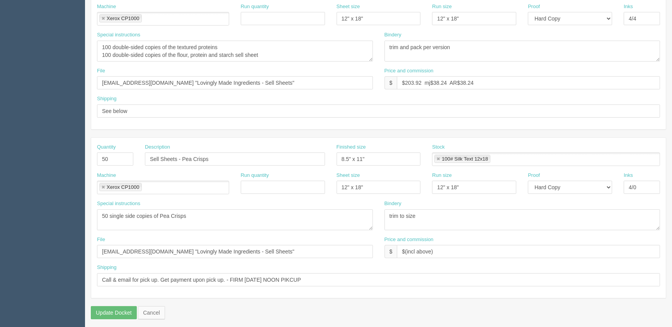
scroll to position [374, 0]
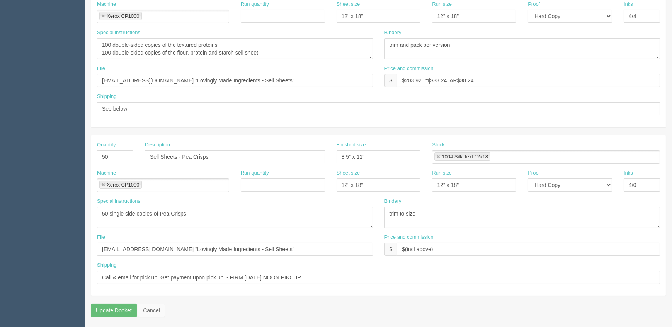
scroll to position [19, 0]
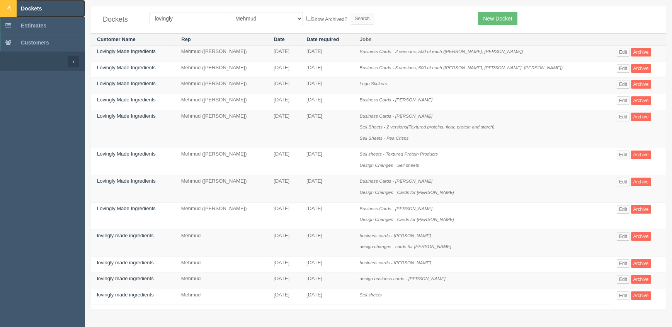
click at [31, 10] on span "Dockets" at bounding box center [31, 8] width 21 height 6
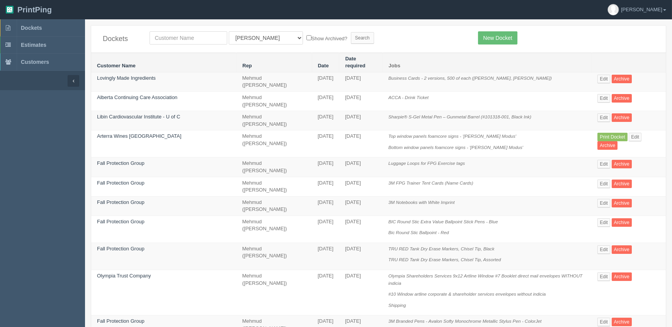
click at [185, 16] on header "PrintPing Zack Edit account ( [PERSON_NAME][EMAIL_ADDRESS][DOMAIN_NAME] ) Logout" at bounding box center [336, 9] width 672 height 19
click at [187, 35] on input "text" at bounding box center [189, 37] width 78 height 13
type input "adf"
click at [351, 32] on input "Search" at bounding box center [362, 38] width 23 height 12
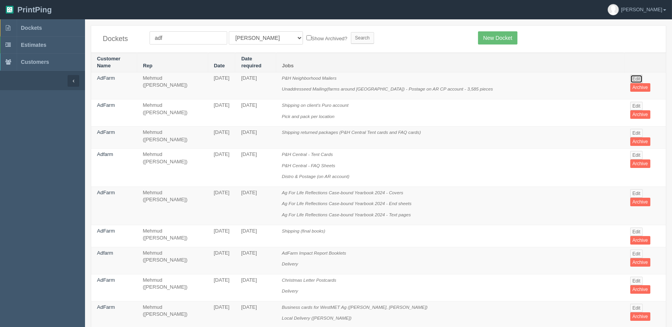
click at [635, 76] on link "Edit" at bounding box center [636, 79] width 13 height 9
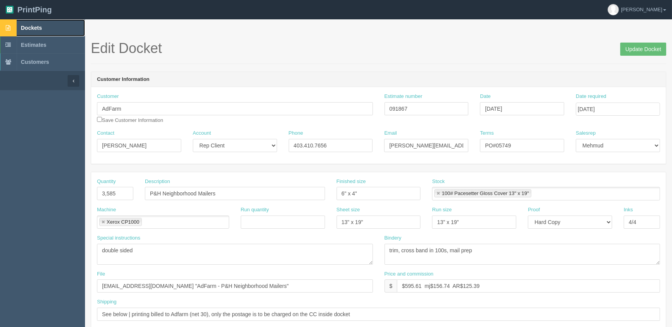
click at [34, 25] on span "Dockets" at bounding box center [31, 28] width 21 height 6
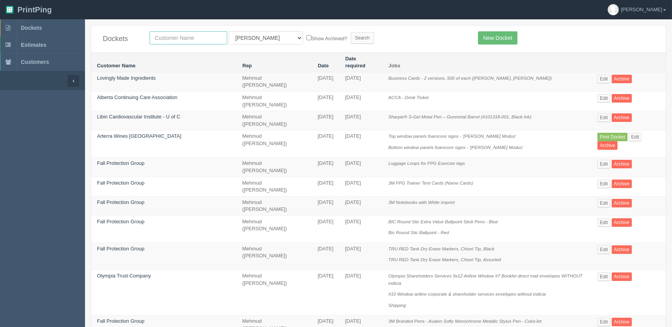
click at [180, 36] on input "text" at bounding box center [189, 37] width 78 height 13
type input "[PERSON_NAME]"
click at [351, 32] on input "Search" at bounding box center [362, 38] width 23 height 12
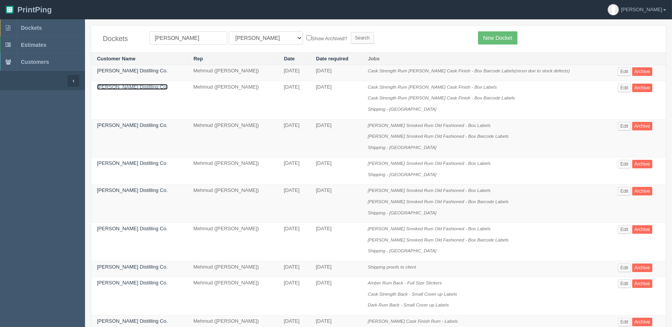
click at [134, 86] on link "[PERSON_NAME] Distilling Co." at bounding box center [132, 87] width 71 height 6
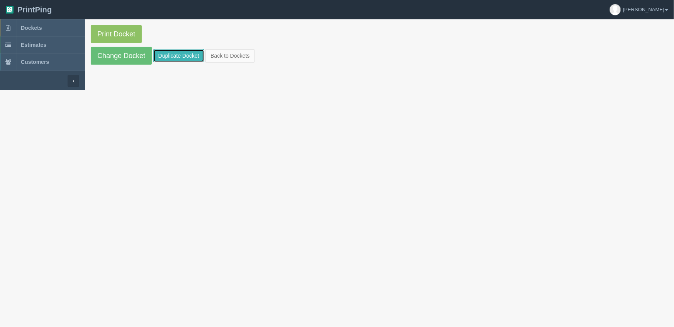
click at [174, 54] on link "Duplicate Docket" at bounding box center [178, 55] width 51 height 13
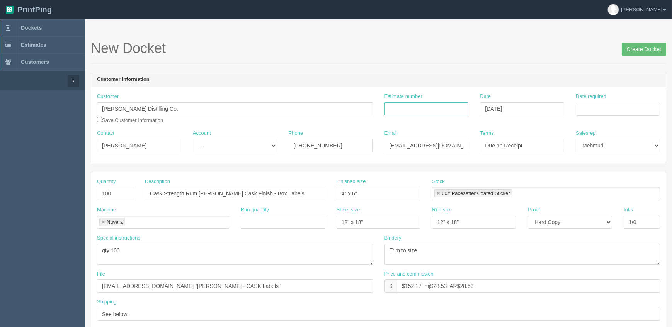
click at [401, 108] on input "Estimate number" at bounding box center [426, 108] width 84 height 13
paste input "092348"
type input "092348"
click at [603, 108] on input "Date required" at bounding box center [618, 108] width 84 height 13
click at [596, 162] on td "8" at bounding box center [593, 160] width 11 height 11
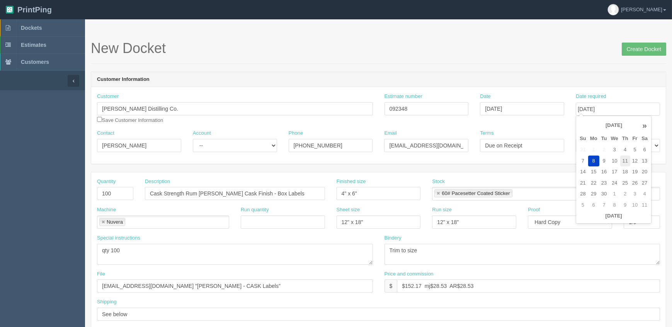
click at [626, 160] on td "11" at bounding box center [625, 160] width 10 height 11
type input "[DATE]"
click at [534, 103] on input "[DATE]" at bounding box center [522, 108] width 84 height 13
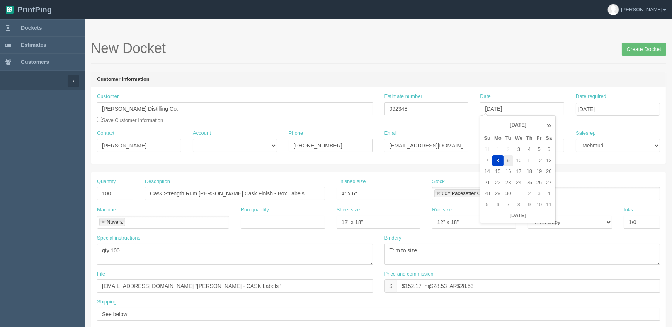
click at [507, 158] on td "9" at bounding box center [509, 160] width 10 height 11
type input "[DATE]"
click at [536, 54] on h1 "New Docket Create Docket" at bounding box center [378, 48] width 575 height 15
drag, startPoint x: 124, startPoint y: 190, endPoint x: 13, endPoint y: 188, distance: 110.9
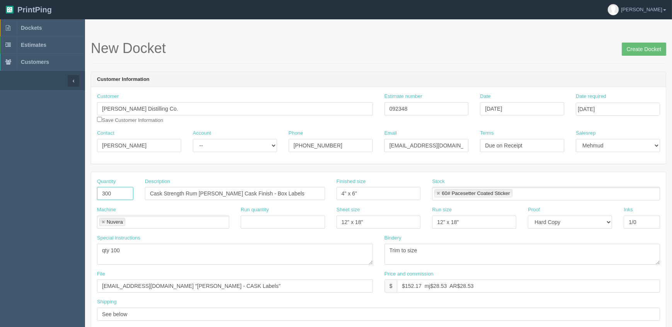
type input "300"
drag, startPoint x: 279, startPoint y: 192, endPoint x: 0, endPoint y: 192, distance: 278.6
type input "[PERSON_NAME] Smoked Rum Old Fashioned - Box Labels"
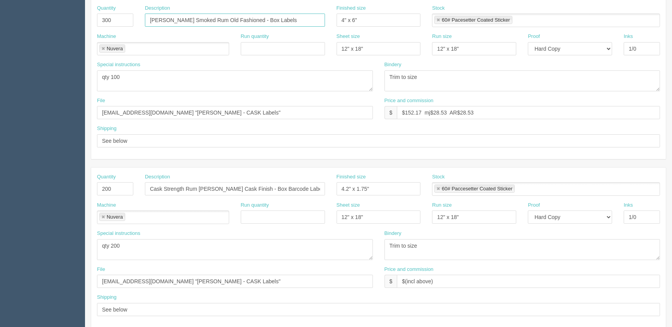
scroll to position [175, 0]
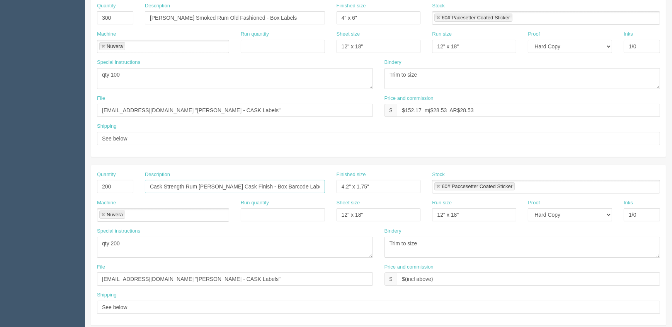
drag, startPoint x: 240, startPoint y: 185, endPoint x: 36, endPoint y: 182, distance: 203.3
click at [36, 182] on section "Dockets Estimates Customers" at bounding box center [336, 185] width 672 height 682
paste input "[PERSON_NAME] Smoked Rum Old Fashioned - Box Labels"
type input "[PERSON_NAME] Smoked Rum Old Fashioned - Box Barcode Labels"
drag, startPoint x: 113, startPoint y: 179, endPoint x: 55, endPoint y: 184, distance: 58.1
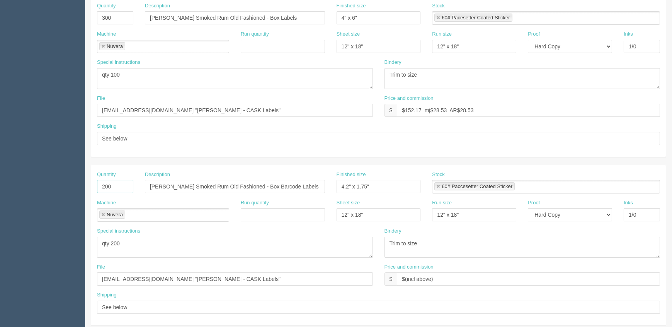
click at [58, 187] on section "Dockets Estimates Customers" at bounding box center [336, 185] width 672 height 682
type input "300"
drag, startPoint x: 112, startPoint y: 72, endPoint x: 359, endPoint y: 36, distance: 249.5
click at [359, 37] on div "Quantity 300 Description Romero Smoked Rum Old Fashioned - Box Labels Finished …" at bounding box center [378, 77] width 575 height 160
type textarea "qty 300"
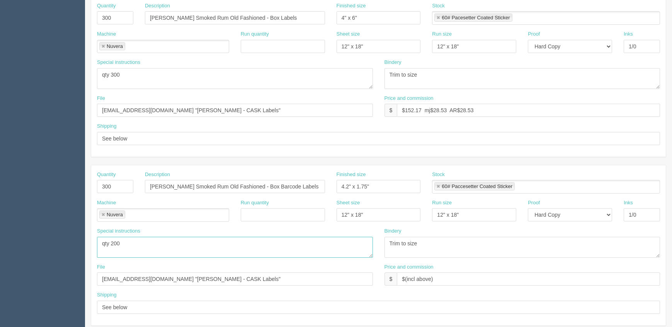
drag, startPoint x: 158, startPoint y: 245, endPoint x: 0, endPoint y: 245, distance: 158.4
click at [0, 245] on section "Dockets Estimates Customers" at bounding box center [336, 185] width 672 height 682
paste textarea "3"
type textarea "qty 300"
click at [216, 105] on input "files@allrush.ca "Romero - CASK Labels"" at bounding box center [235, 110] width 276 height 13
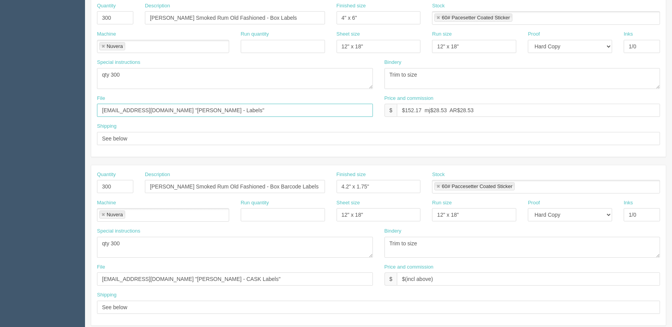
type input "files@allrush.ca "Romero - Labels""
drag, startPoint x: 236, startPoint y: 277, endPoint x: 0, endPoint y: 282, distance: 236.5
click at [0, 282] on section "Dockets Estimates Customers" at bounding box center [336, 185] width 672 height 682
paste input "text"
type input "files@allrush.ca "Romero - Labels""
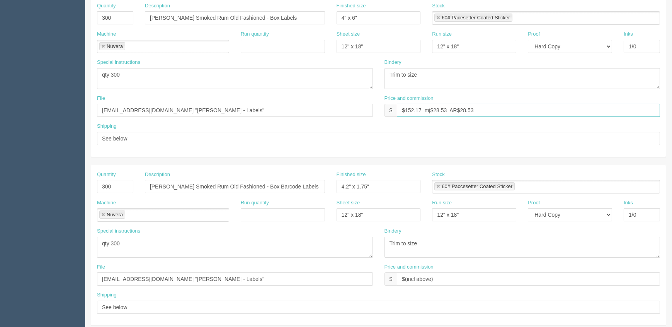
drag, startPoint x: 406, startPoint y: 109, endPoint x: 747, endPoint y: 109, distance: 341.2
click at [672, 109] on html "PrintPing Zack Edit account ( zack@allrush.ca ) Logout Dockets Estimates" at bounding box center [336, 176] width 672 height 702
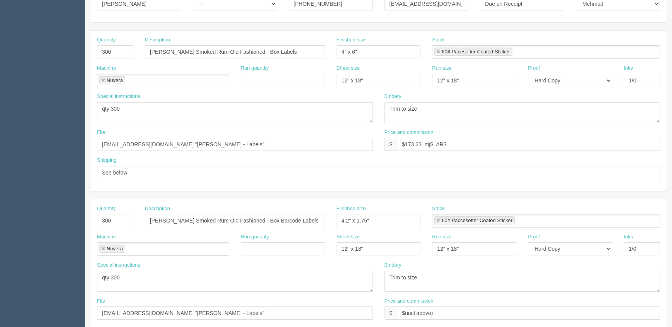
scroll to position [0, 0]
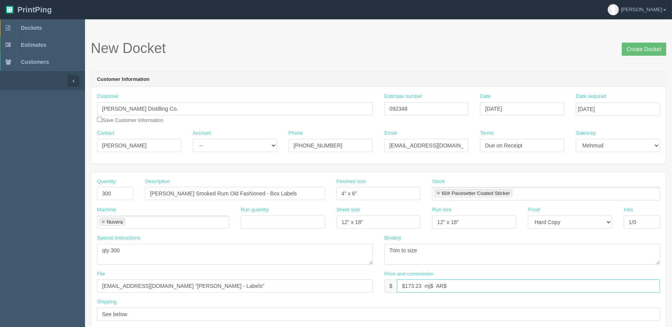
click at [452, 282] on input "$173.23 mj$ AR$" at bounding box center [528, 285] width 263 height 13
paste input "32.48"
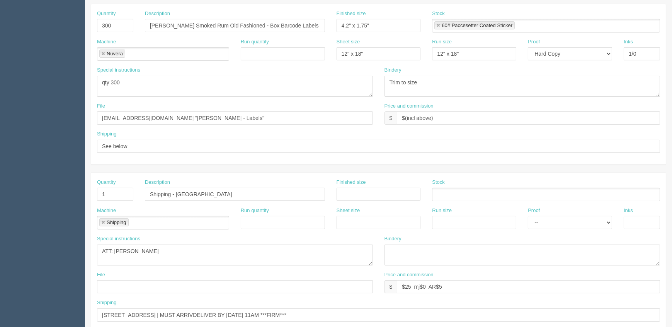
scroll to position [374, 0]
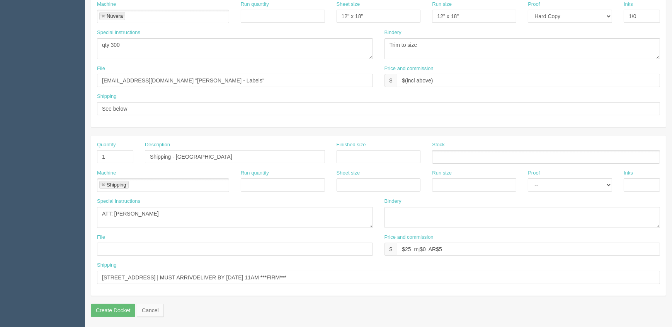
type input "$173.23 mj$32.48 AR$32.48"
click at [317, 275] on input "Unit 300, 688 Heritage Dr SE Unit 300, Calgary, AB T2H 1M6 | MUST ARRIVDELIVER …" at bounding box center [378, 276] width 563 height 13
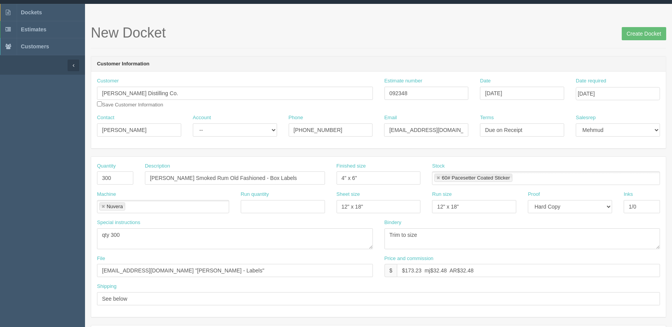
scroll to position [0, 0]
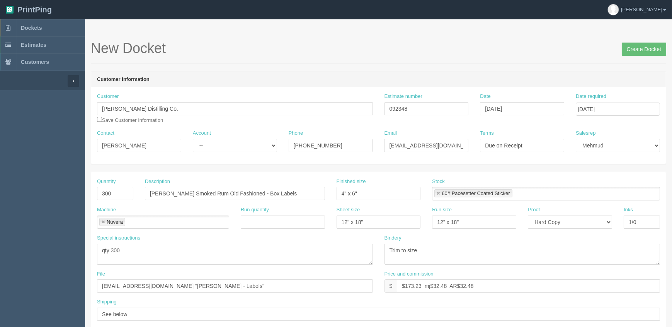
type input "Unit 300, 688 Heritage Dr SE Unit 300, Calgary, AB T2H 1M6 | MUST ARRIVDELIVER …"
click at [209, 147] on select "-- Existing Client Allrush Client Rep Client" at bounding box center [235, 145] width 84 height 13
select select "Rep Client"
click at [193, 139] on select "-- Existing Client Allrush Client Rep Client" at bounding box center [235, 145] width 84 height 13
click at [644, 54] on input "Create Docket" at bounding box center [644, 49] width 44 height 13
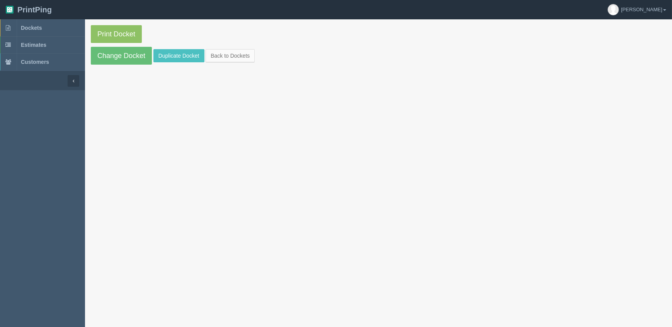
click at [136, 32] on link "Print Docket" at bounding box center [116, 34] width 51 height 18
click at [44, 32] on link "Dockets" at bounding box center [42, 27] width 85 height 17
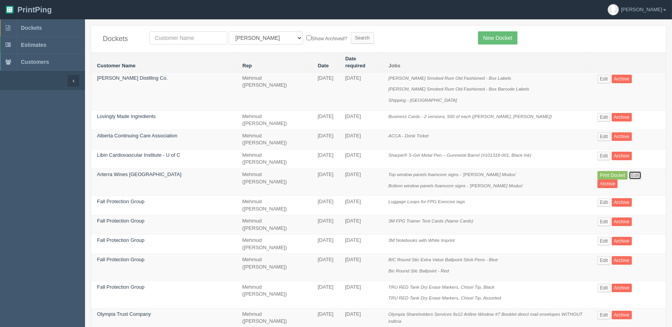
click at [635, 171] on link "Edit" at bounding box center [635, 175] width 13 height 9
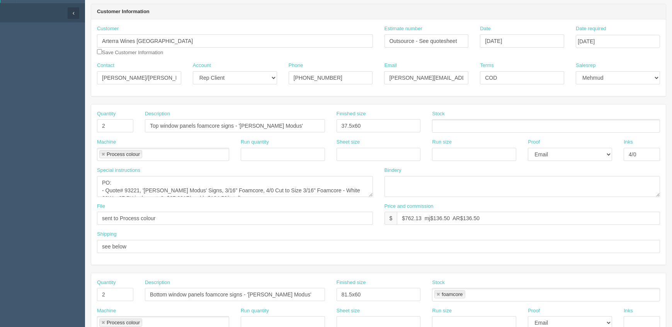
scroll to position [70, 0]
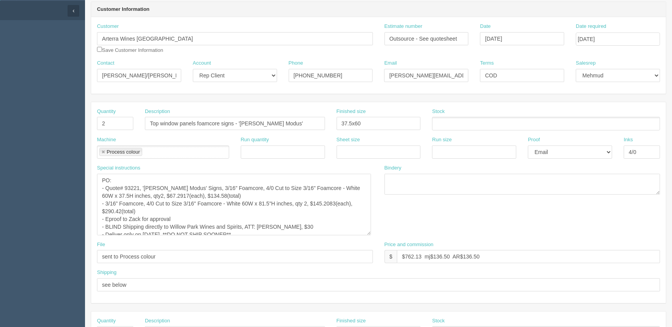
drag, startPoint x: 371, startPoint y: 191, endPoint x: 371, endPoint y: 236, distance: 44.8
click at [371, 235] on textarea "PO: - Quote# 93221, '[PERSON_NAME] Modus' Signs, 3/16” Foamcore, 4/0 Cut to Siz…" at bounding box center [234, 204] width 274 height 61
click at [336, 221] on textarea "PO: - Quote# 93221, '[PERSON_NAME] Modus' Signs, 3/16” Foamcore, 4/0 Cut to Siz…" at bounding box center [234, 206] width 275 height 65
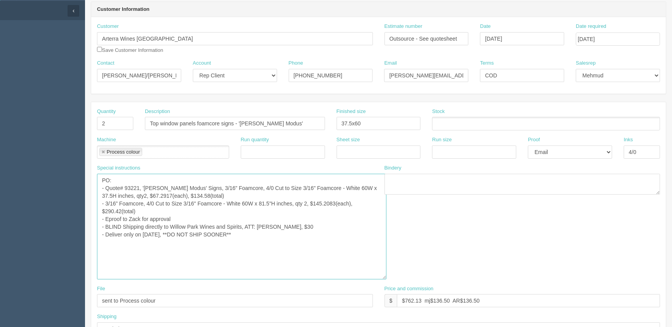
drag, startPoint x: 371, startPoint y: 235, endPoint x: 385, endPoint y: 276, distance: 43.0
click at [385, 276] on textarea "PO: - Quote# 93221, '[PERSON_NAME] Modus' Signs, 3/16” Foamcore, 4/0 Cut to Siz…" at bounding box center [241, 226] width 289 height 105
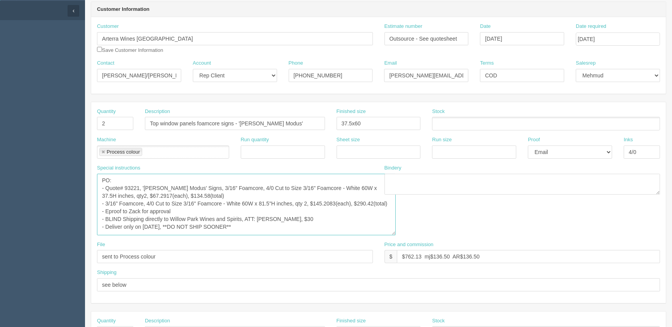
drag, startPoint x: 386, startPoint y: 277, endPoint x: 449, endPoint y: 233, distance: 77.2
click at [396, 233] on textarea "PO: - Quote# 93221, '[PERSON_NAME] Modus' Signs, 3/16” Foamcore, 4/0 Cut to Siz…" at bounding box center [246, 204] width 299 height 61
click at [293, 219] on textarea "PO: - Quote# 93221, '[PERSON_NAME] Modus' Signs, 3/16” Foamcore, 4/0 Cut to Siz…" at bounding box center [247, 204] width 300 height 61
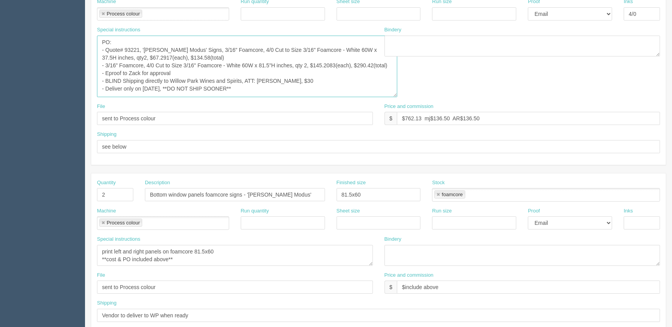
scroll to position [211, 0]
